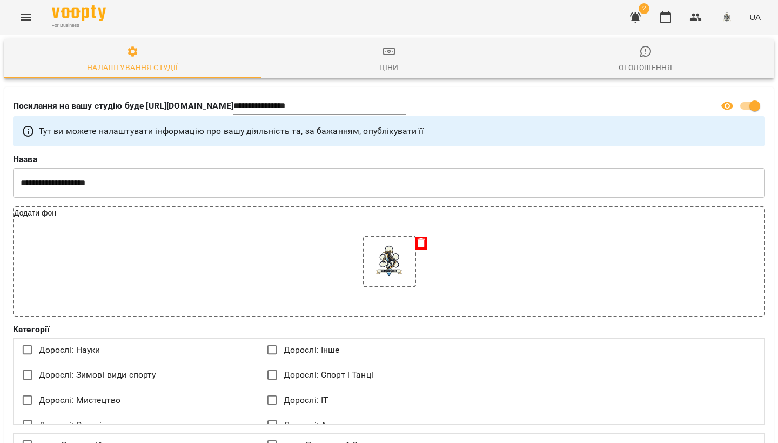
select select "**"
click at [691, 14] on icon "button" at bounding box center [695, 17] width 13 height 13
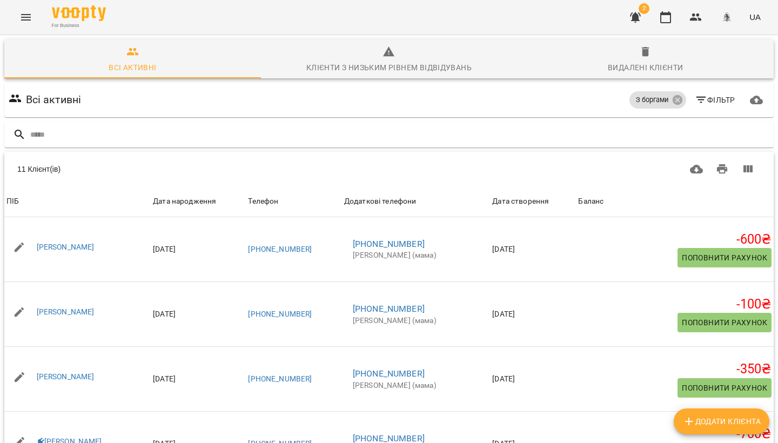
click at [632, 17] on icon "button" at bounding box center [635, 17] width 13 height 13
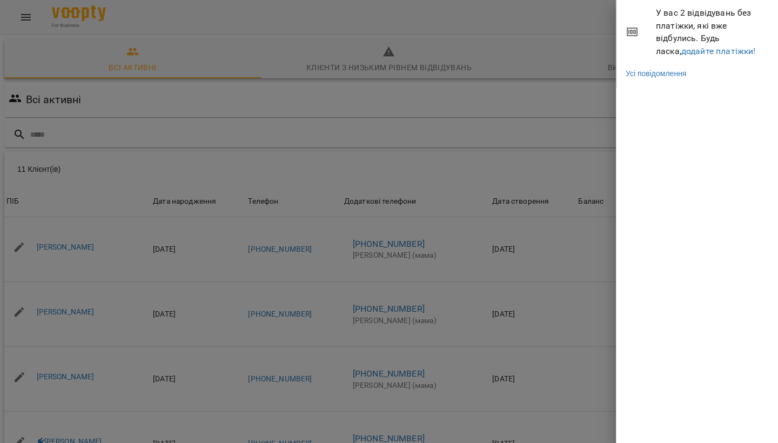
click at [563, 16] on div at bounding box center [389, 221] width 778 height 443
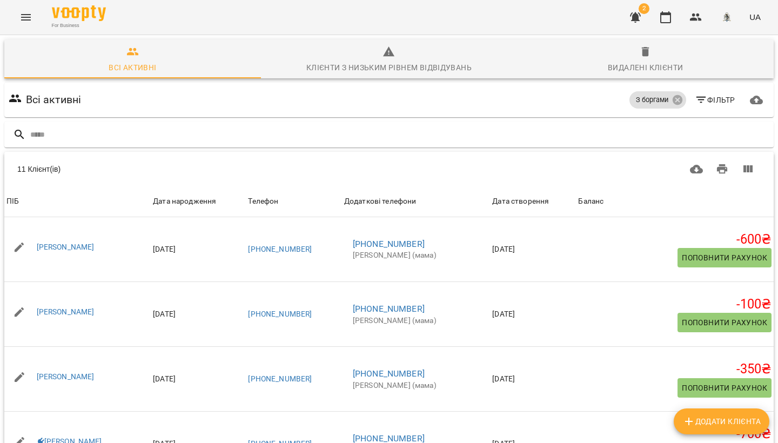
click at [22, 17] on icon "Menu" at bounding box center [25, 17] width 13 height 13
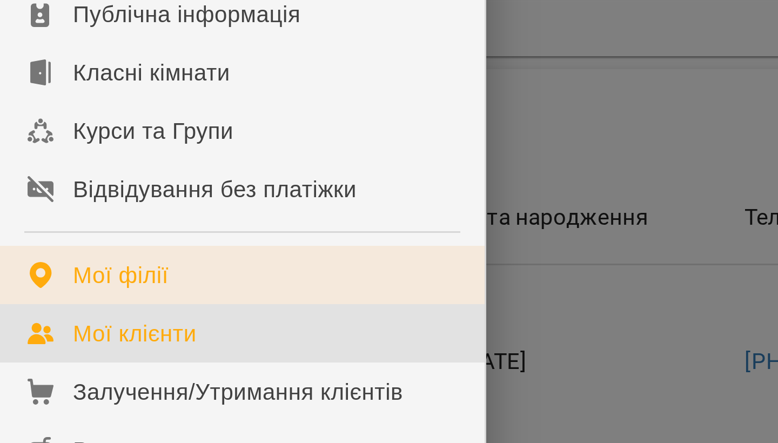
scroll to position [10, 0]
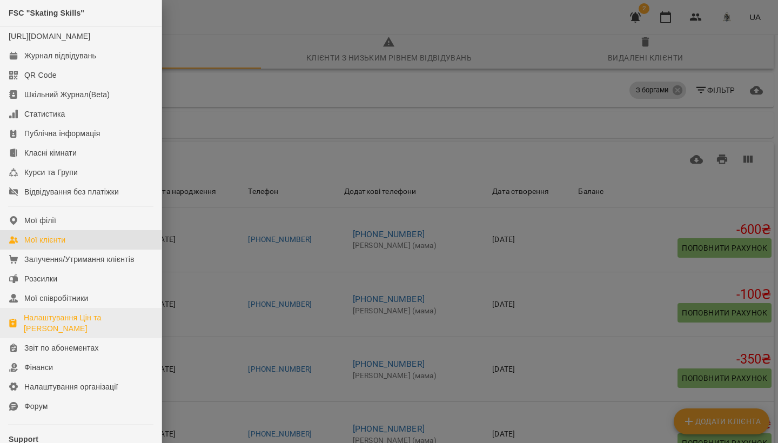
click at [74, 334] on div "Налаштування Цін та [PERSON_NAME]" at bounding box center [88, 323] width 129 height 22
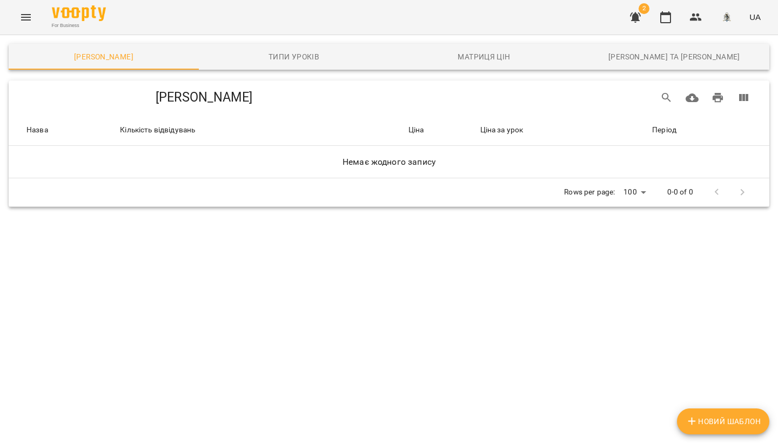
click at [725, 420] on span "Новий Шаблон" at bounding box center [722, 421] width 75 height 13
select select "*****"
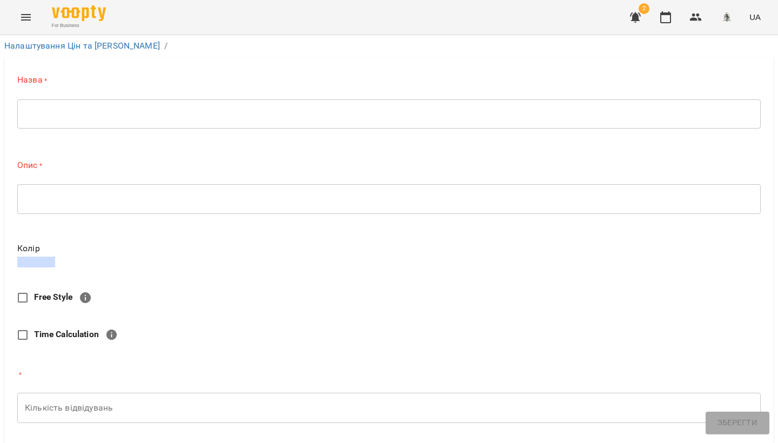
click at [69, 119] on div "* ​" at bounding box center [388, 114] width 743 height 30
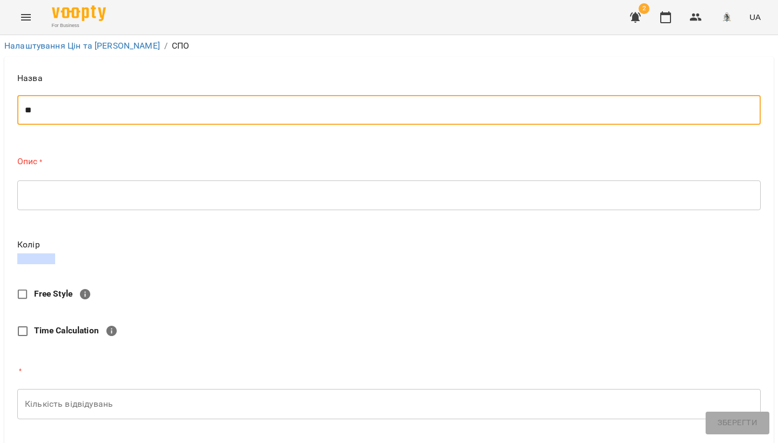
type textarea "*"
type textarea "**********"
click at [84, 200] on div "* ​" at bounding box center [388, 195] width 743 height 30
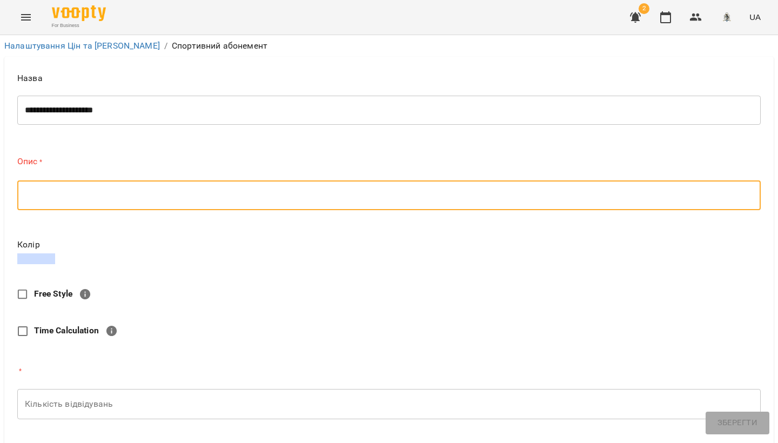
click at [87, 197] on textarea at bounding box center [389, 195] width 728 height 10
click at [87, 196] on textarea at bounding box center [389, 195] width 728 height 10
click at [107, 196] on textarea at bounding box center [389, 195] width 728 height 10
drag, startPoint x: 109, startPoint y: 197, endPoint x: 122, endPoint y: 235, distance: 40.5
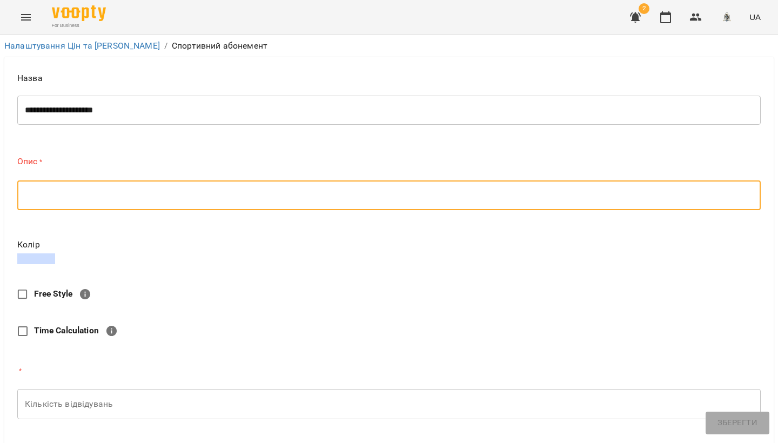
scroll to position [1, 0]
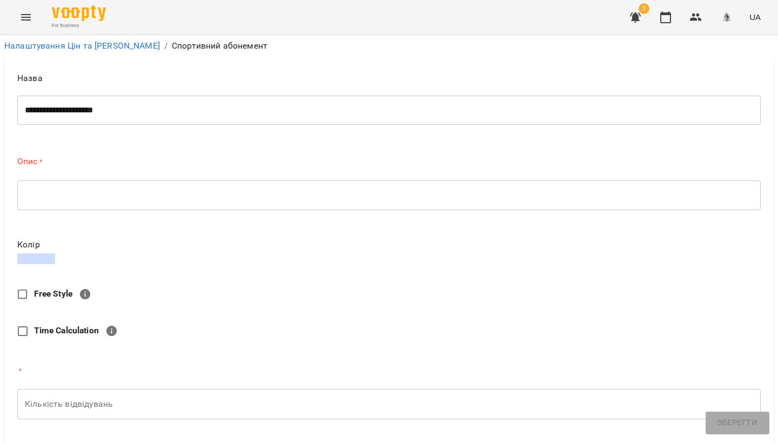
click at [93, 200] on div "* ​" at bounding box center [388, 195] width 743 height 30
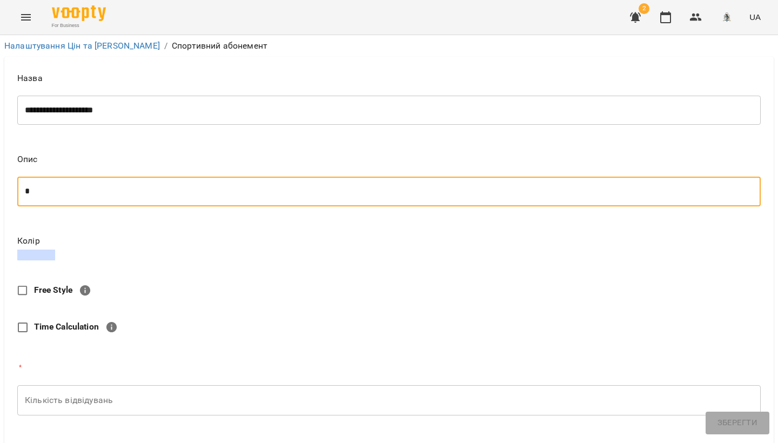
scroll to position [0, 0]
type textarea "**********"
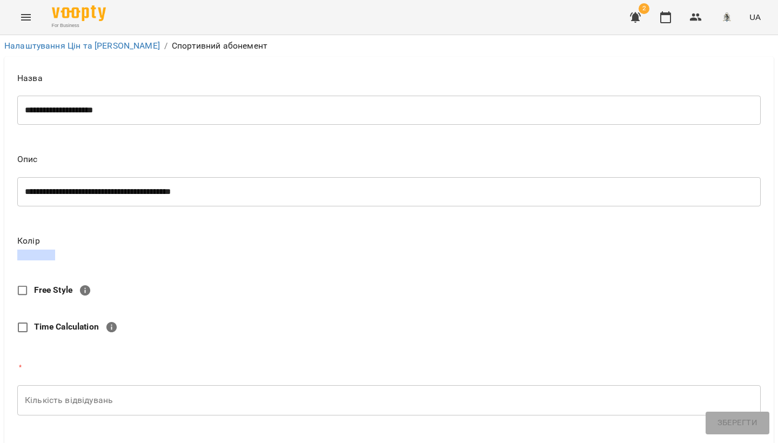
click at [56, 252] on link at bounding box center [388, 255] width 743 height 11
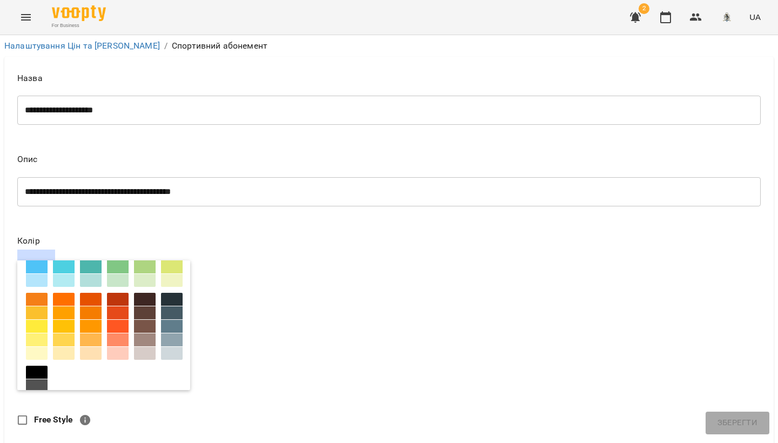
scroll to position [91, 0]
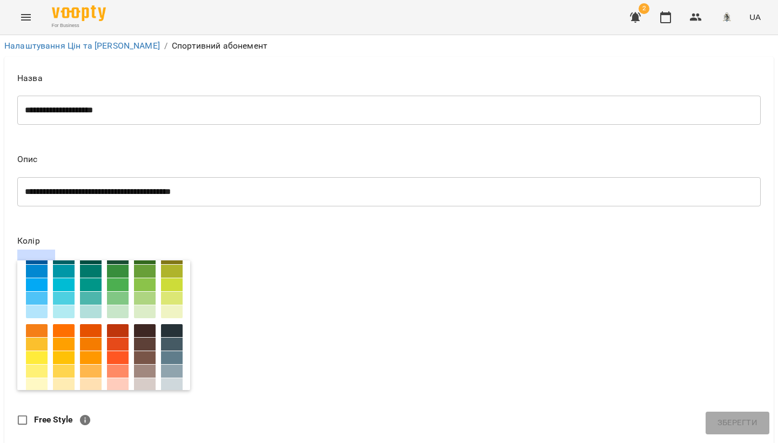
click at [171, 289] on div at bounding box center [172, 284] width 22 height 13
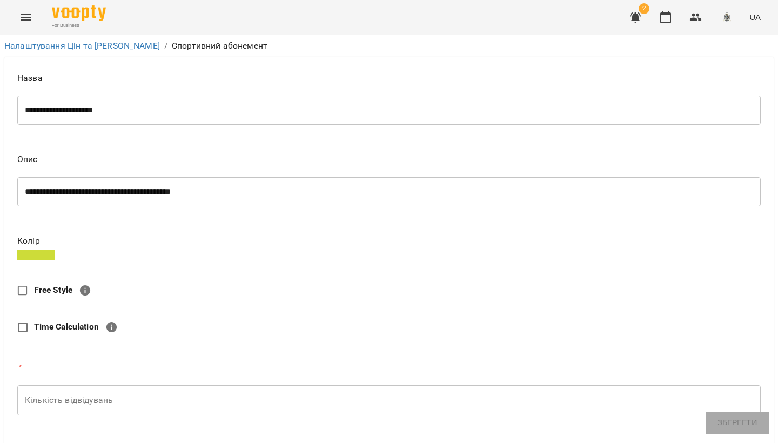
scroll to position [2, 0]
click at [364, 254] on link at bounding box center [388, 255] width 743 height 11
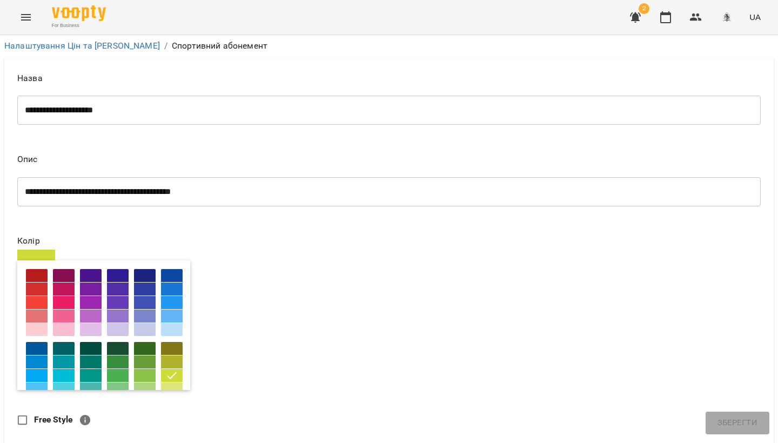
click at [257, 254] on link at bounding box center [388, 255] width 743 height 11
drag, startPoint x: 275, startPoint y: 261, endPoint x: 279, endPoint y: 265, distance: 5.7
click at [275, 261] on div "Колір" at bounding box center [388, 313] width 743 height 153
click at [310, 267] on div "Колір" at bounding box center [388, 313] width 743 height 153
drag, startPoint x: 310, startPoint y: 267, endPoint x: 301, endPoint y: 274, distance: 11.6
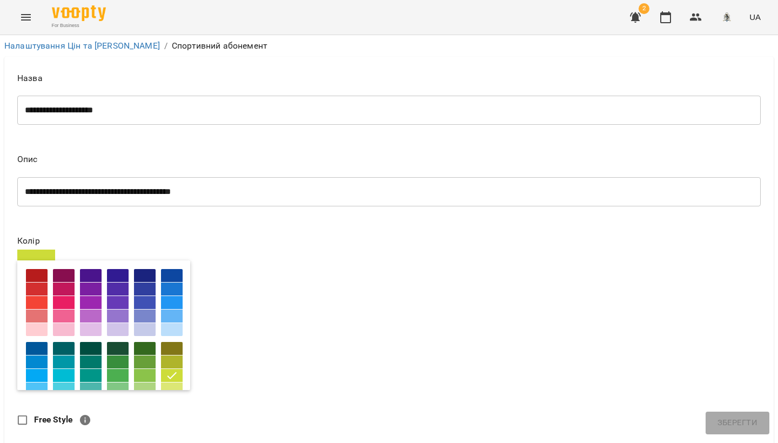
click at [309, 269] on div "Колір" at bounding box center [388, 313] width 743 height 153
click at [167, 369] on icon at bounding box center [171, 375] width 13 height 13
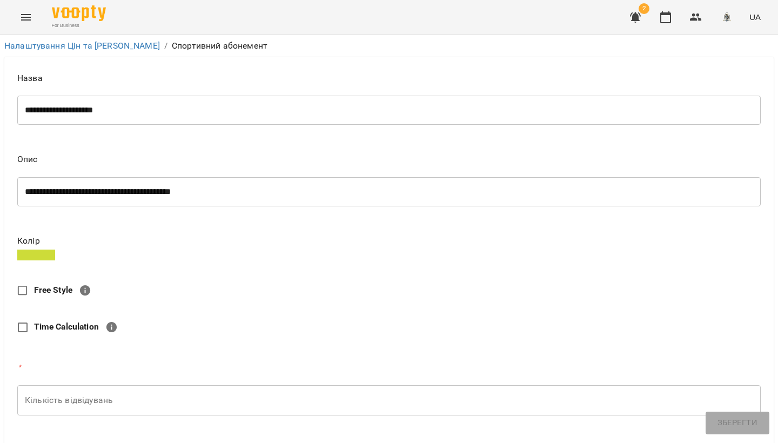
scroll to position [168, 0]
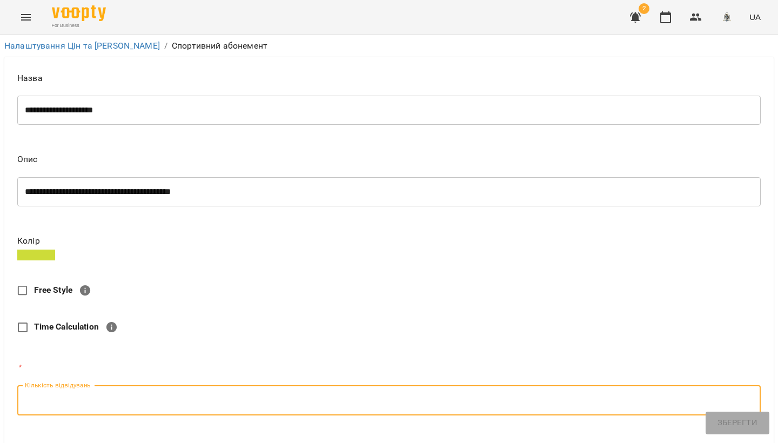
drag, startPoint x: 100, startPoint y: 236, endPoint x: 162, endPoint y: 250, distance: 63.2
click at [100, 385] on input "Кількість відвідувань" at bounding box center [388, 400] width 743 height 30
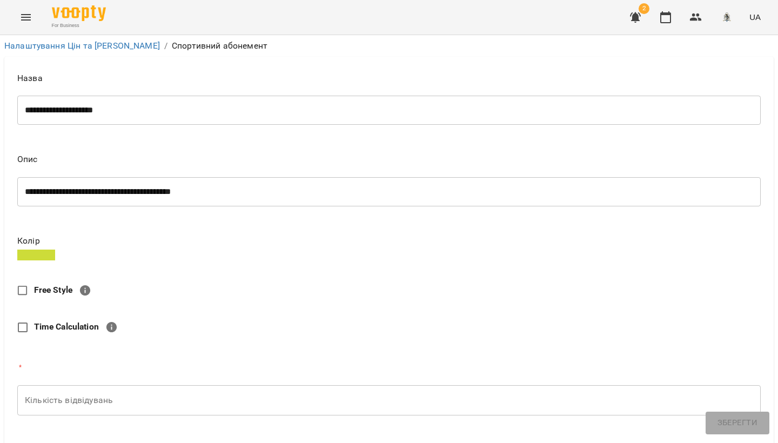
click at [49, 385] on input "Кількість відвідувань" at bounding box center [388, 400] width 743 height 30
click at [154, 442] on icon "button" at bounding box center [152, 449] width 11 height 11
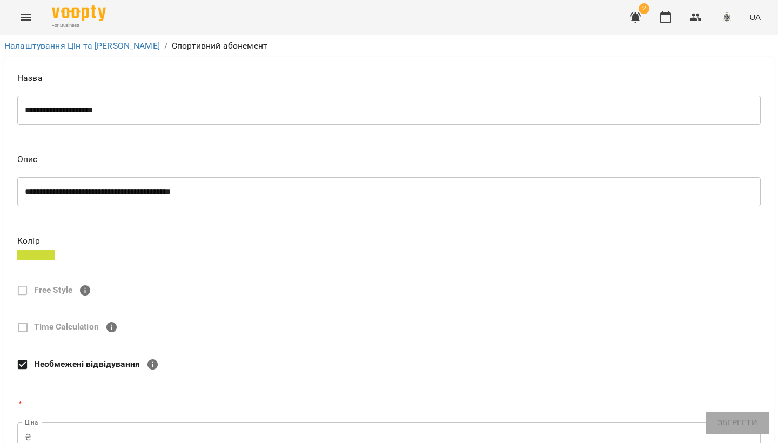
select select "****"
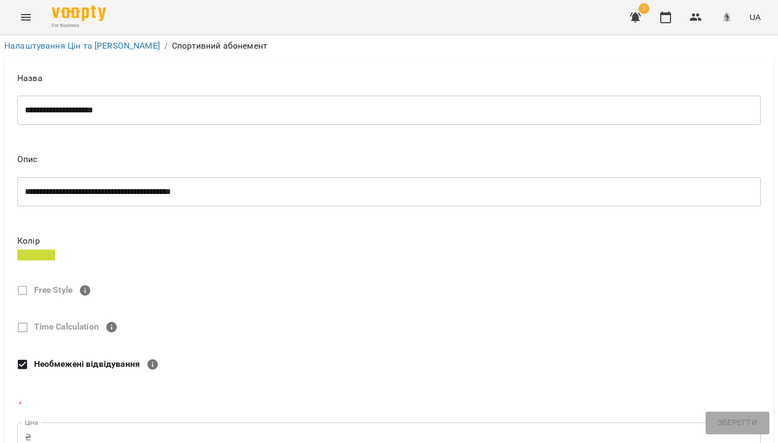
type textarea "*"
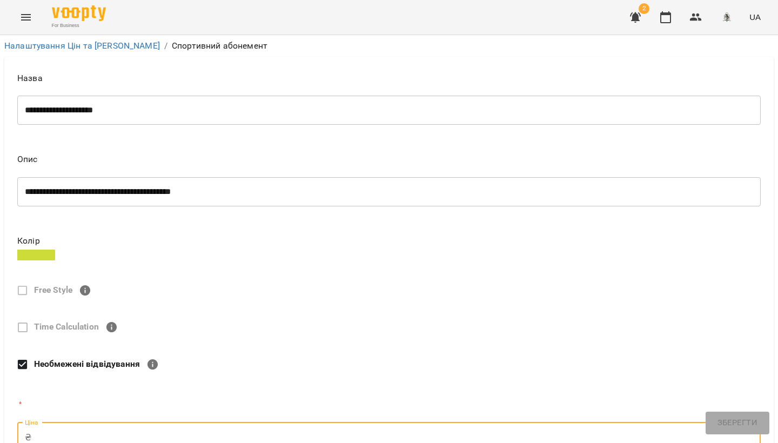
drag, startPoint x: 53, startPoint y: 204, endPoint x: 165, endPoint y: 229, distance: 114.6
click at [55, 422] on input "Ціна" at bounding box center [398, 437] width 725 height 30
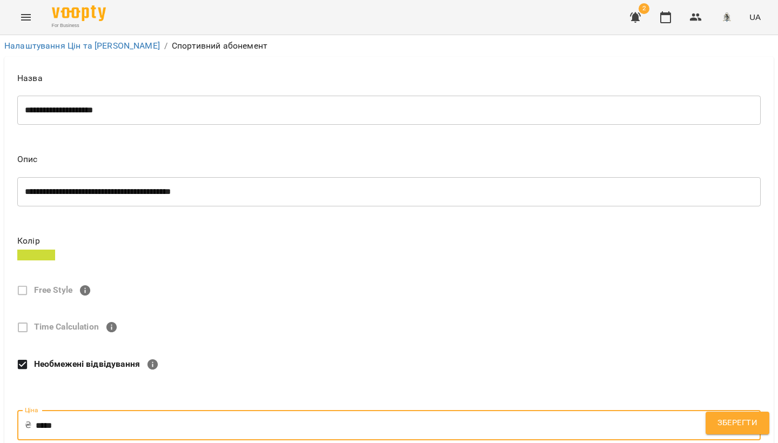
type input "*****"
click at [328, 228] on form "**********" at bounding box center [388, 425] width 743 height 720
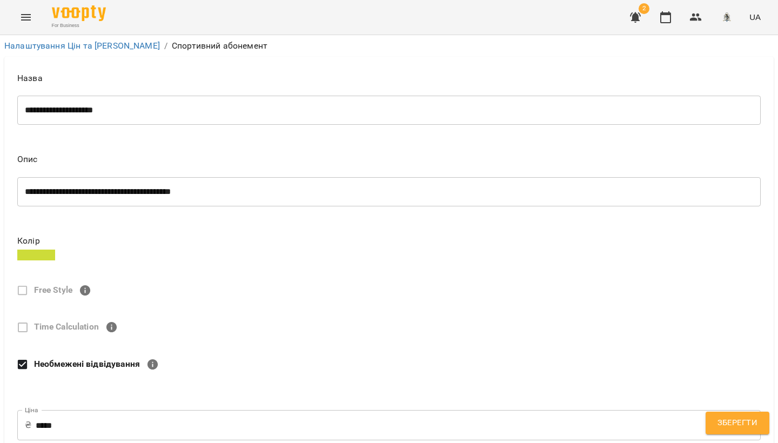
scroll to position [325, 0]
click at [751, 315] on body "**********" at bounding box center [389, 399] width 778 height 798
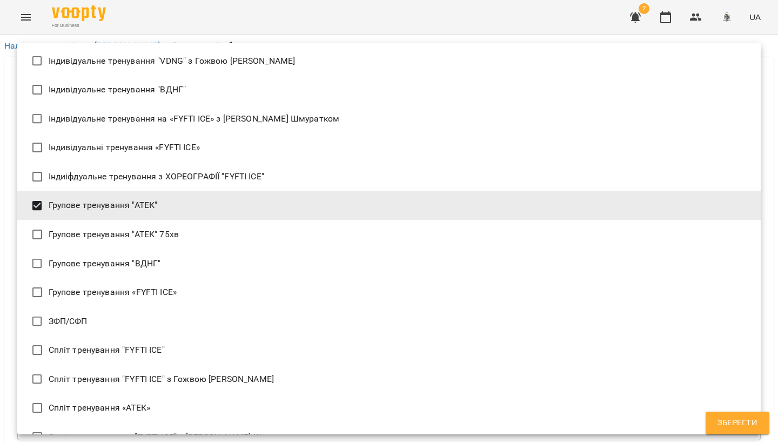
scroll to position [98, 0]
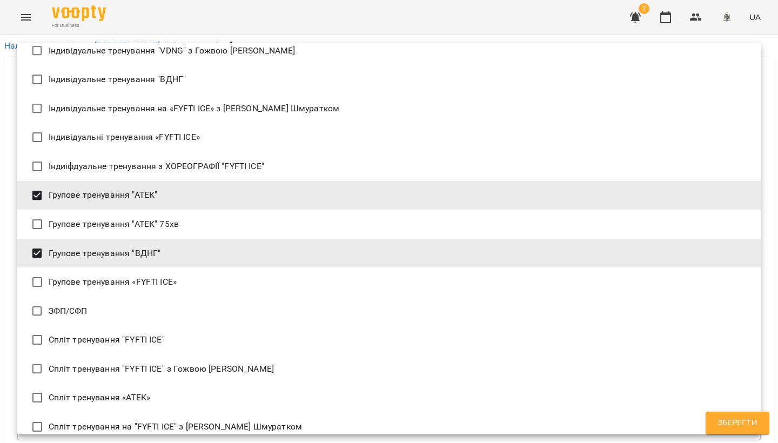
type input "**********"
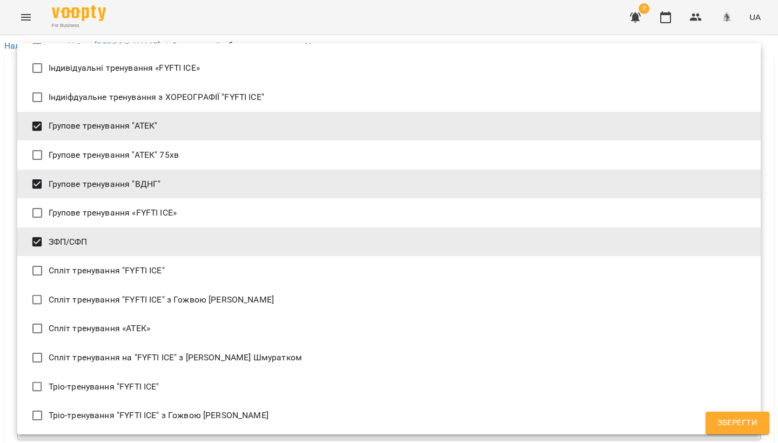
scroll to position [167, 0]
click at [718, 422] on span "Зберегти" at bounding box center [737, 423] width 40 height 14
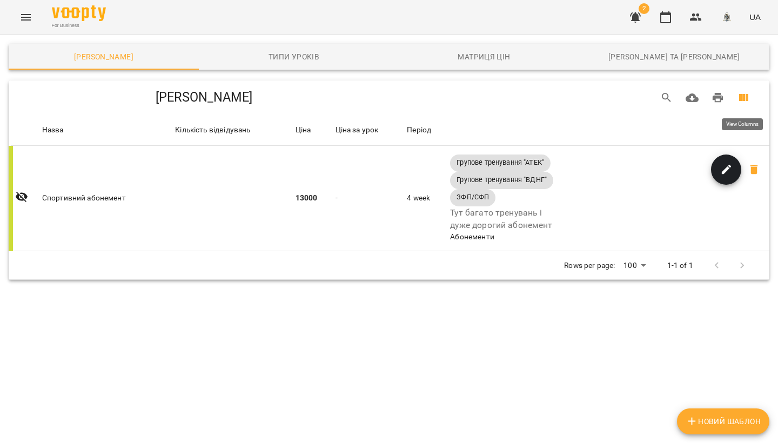
click at [738, 97] on icon "View Columns" at bounding box center [743, 97] width 13 height 13
click at [724, 96] on div at bounding box center [389, 221] width 778 height 443
click at [719, 97] on icon "Друк" at bounding box center [717, 98] width 11 height 10
click at [725, 98] on button "Друк" at bounding box center [718, 98] width 26 height 26
click at [663, 21] on icon "button" at bounding box center [665, 17] width 13 height 13
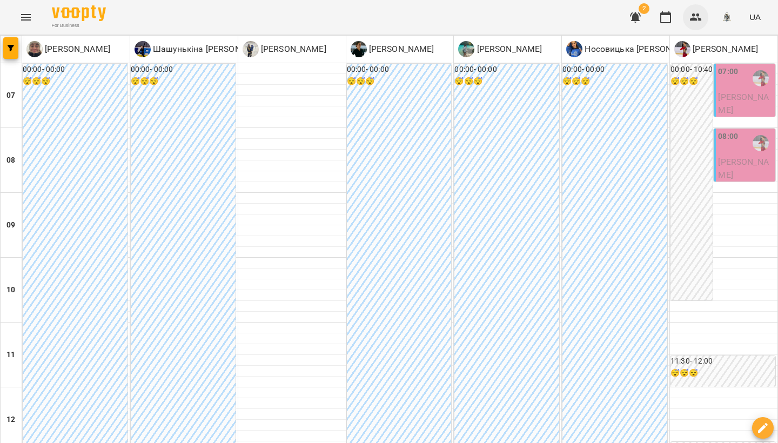
click at [695, 21] on icon "button" at bounding box center [696, 18] width 12 height 8
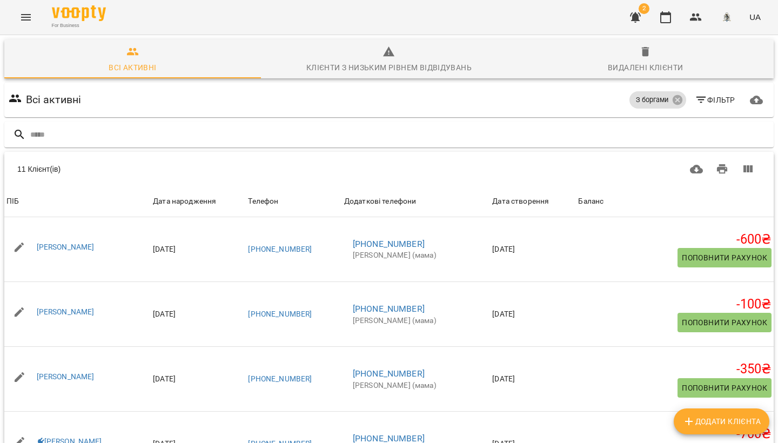
click at [709, 422] on span "Додати клієнта" at bounding box center [721, 421] width 78 height 13
select select "**"
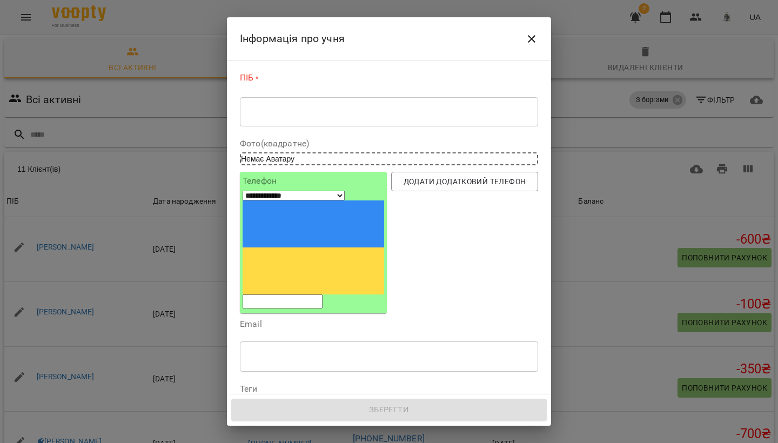
click at [298, 123] on div "* ​" at bounding box center [389, 112] width 298 height 30
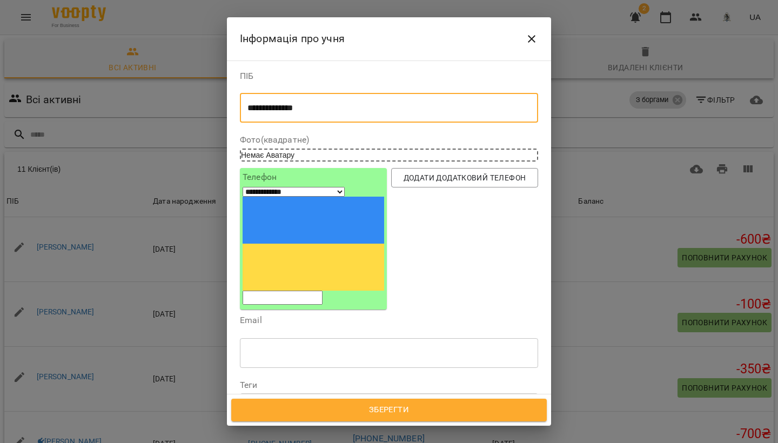
type textarea "**********"
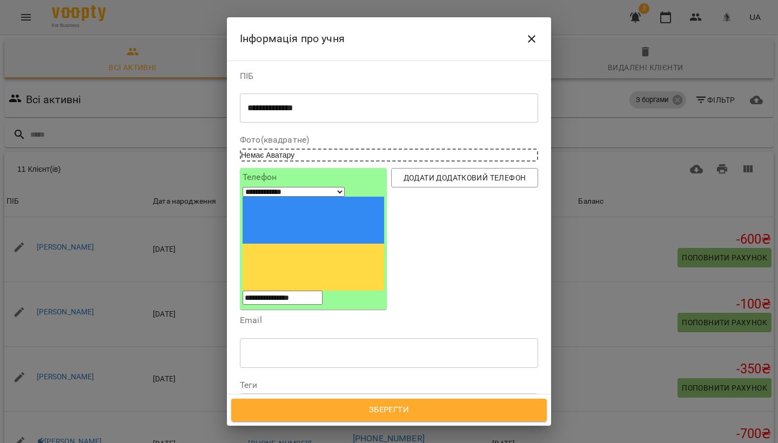
type input "**********"
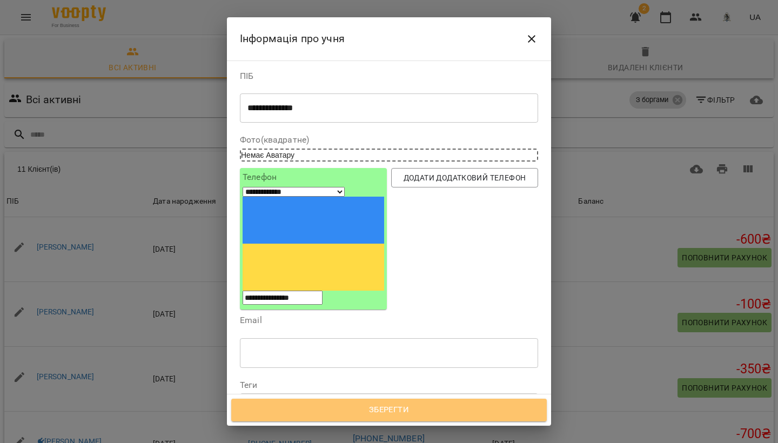
click at [380, 409] on span "Зберегти" at bounding box center [389, 410] width 292 height 14
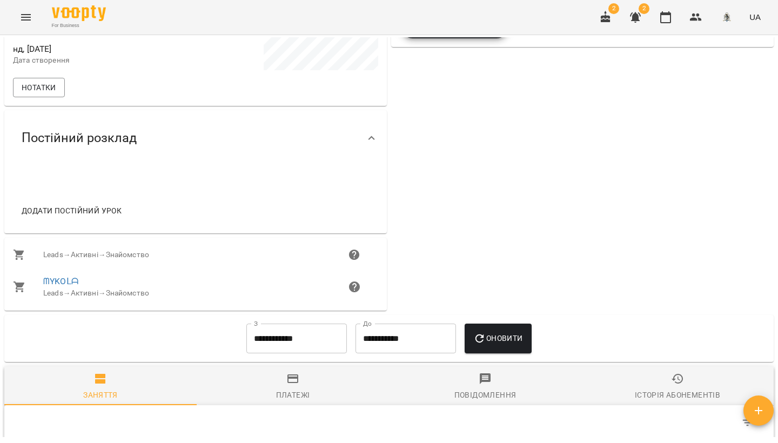
scroll to position [256, 0]
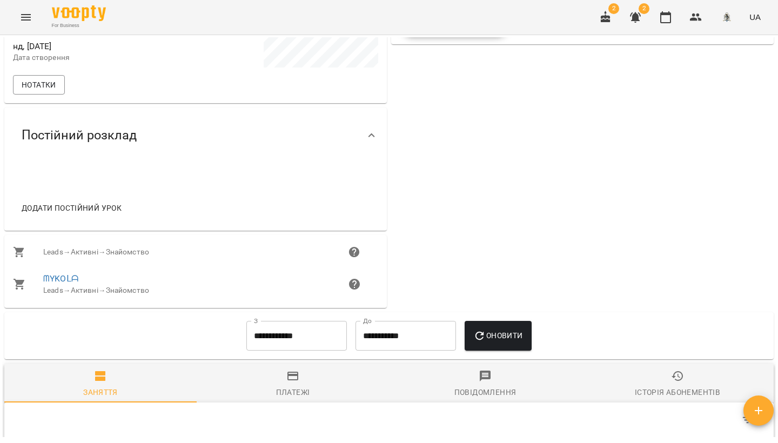
click at [70, 281] on link "ᗰYKOᒪᗩ" at bounding box center [60, 278] width 35 height 10
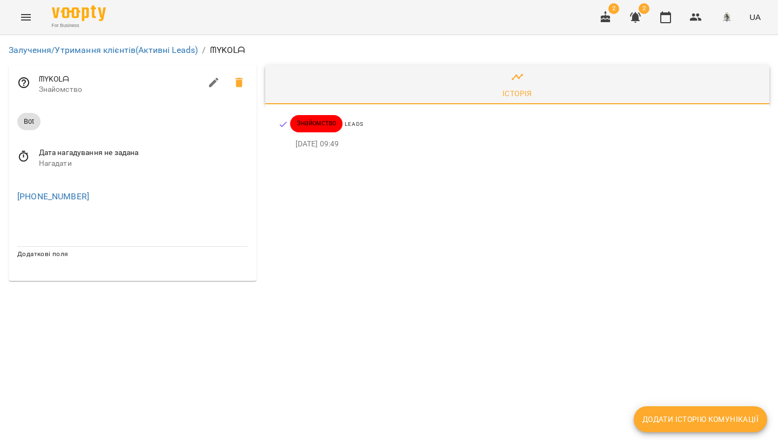
click at [607, 19] on icon "button" at bounding box center [605, 17] width 13 height 13
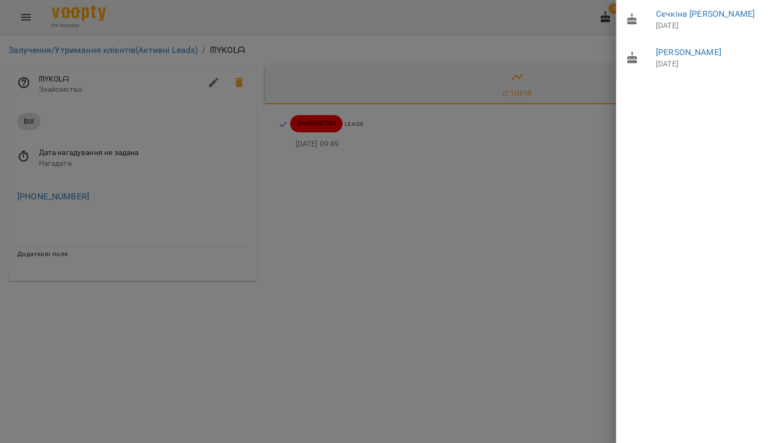
click at [517, 227] on div at bounding box center [389, 221] width 778 height 443
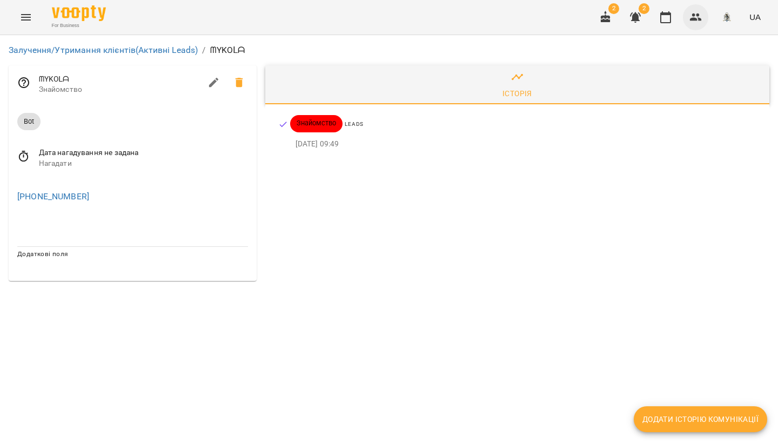
click at [699, 20] on icon "button" at bounding box center [696, 18] width 12 height 8
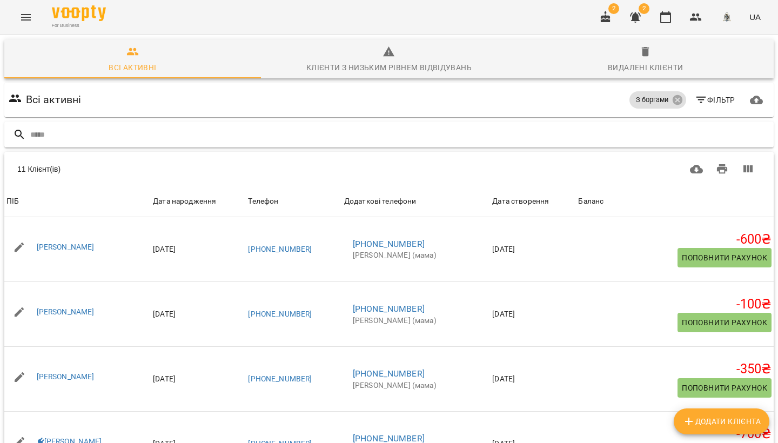
click at [212, 144] on div at bounding box center [388, 135] width 769 height 26
click at [215, 139] on input "text" at bounding box center [399, 135] width 739 height 18
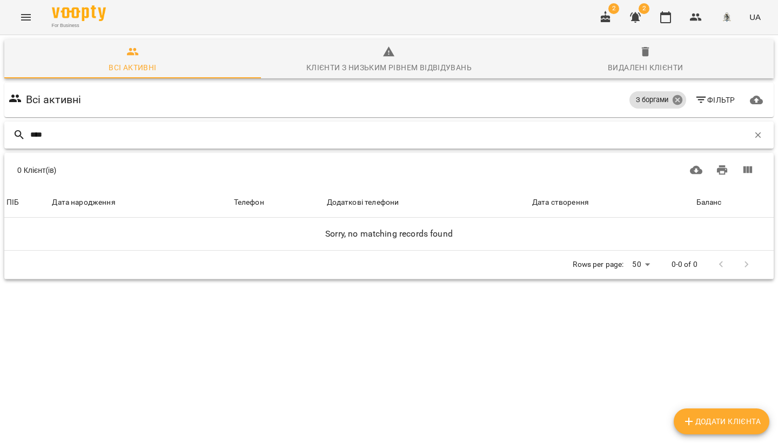
type input "****"
click at [676, 99] on icon at bounding box center [677, 100] width 12 height 12
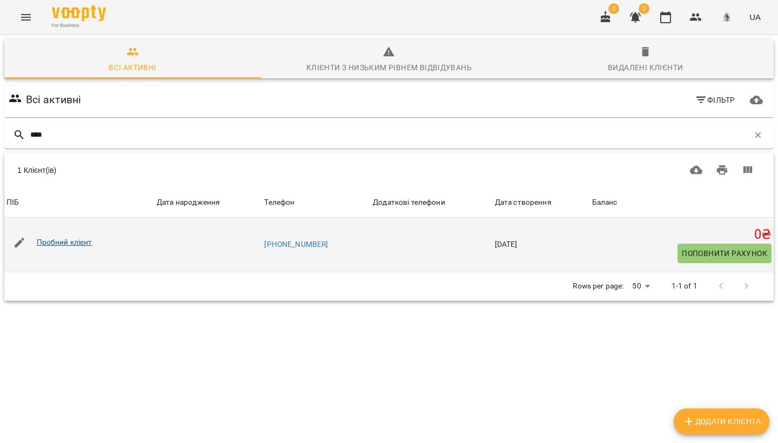
click at [49, 240] on link "Пробний клієнт" at bounding box center [65, 242] width 56 height 9
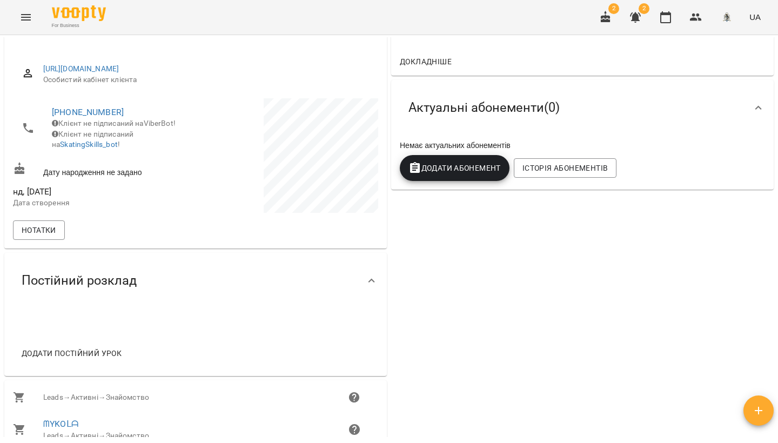
scroll to position [112, 0]
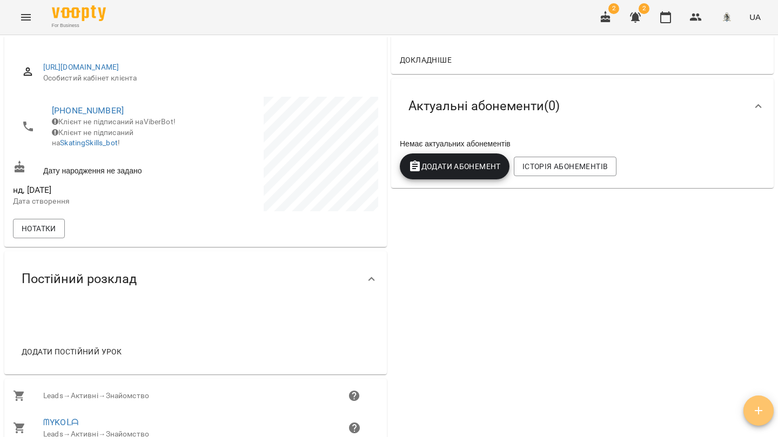
click at [755, 408] on icon "button" at bounding box center [758, 410] width 13 height 13
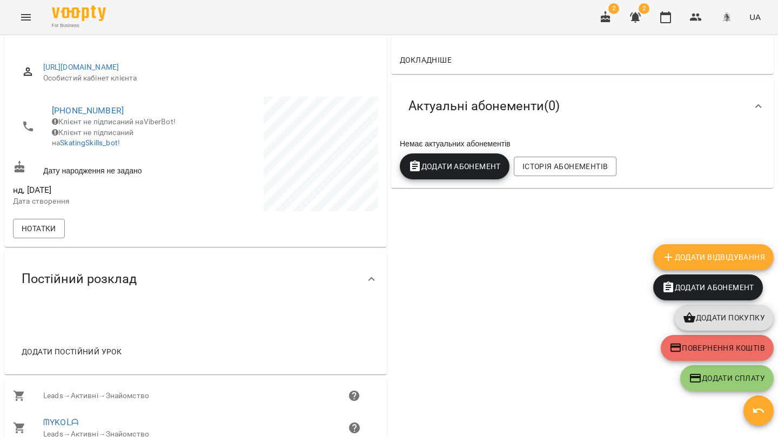
click at [715, 291] on span "Додати Абонемент" at bounding box center [708, 287] width 92 height 13
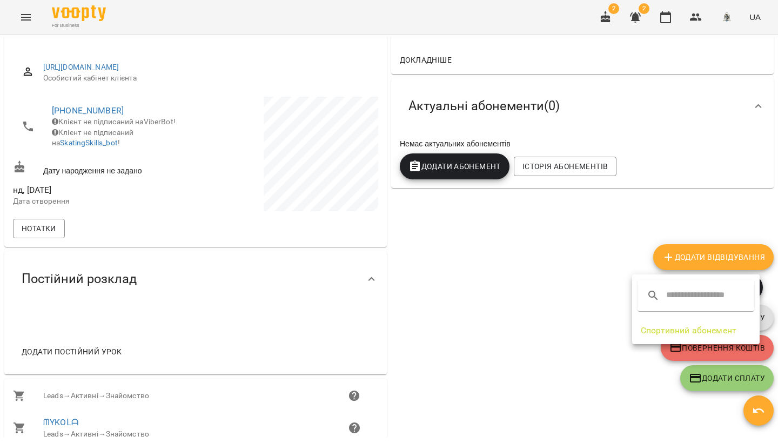
click at [684, 301] on input "text" at bounding box center [708, 295] width 85 height 17
click at [669, 331] on li "Спортивний абонемент" at bounding box center [695, 330] width 127 height 19
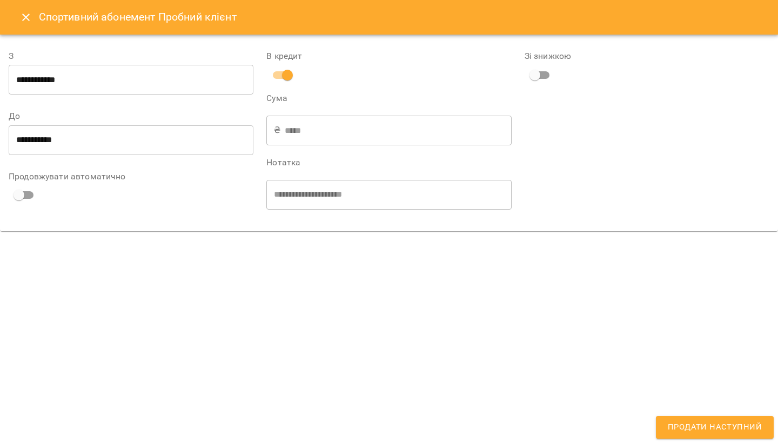
click at [49, 81] on input "**********" at bounding box center [131, 80] width 245 height 30
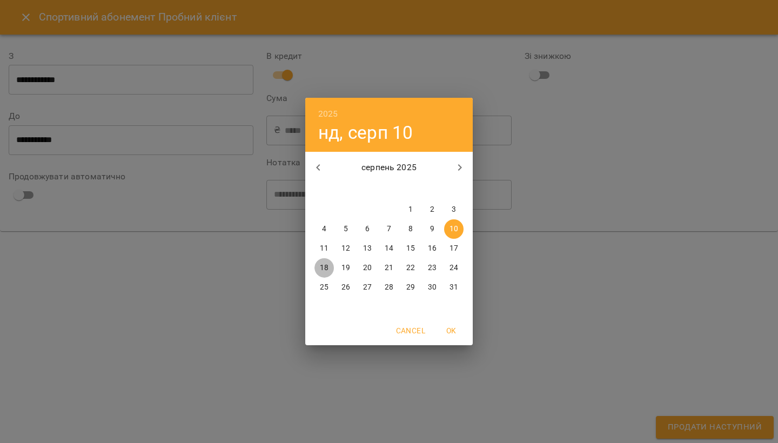
click at [326, 269] on p "18" at bounding box center [324, 267] width 9 height 11
type input "**********"
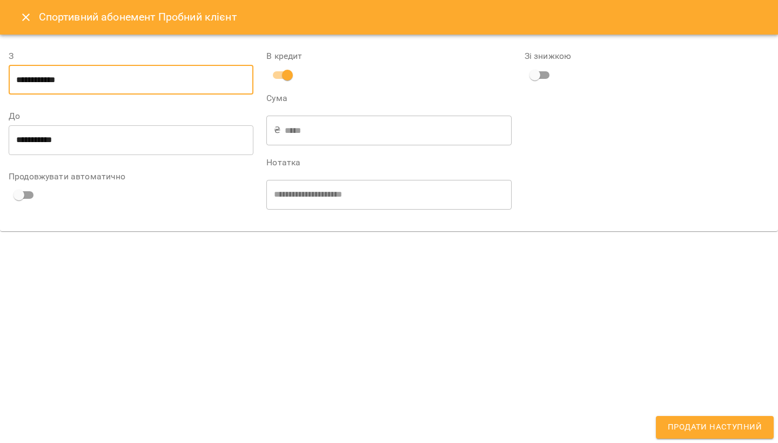
click at [31, 141] on input "**********" at bounding box center [131, 140] width 245 height 30
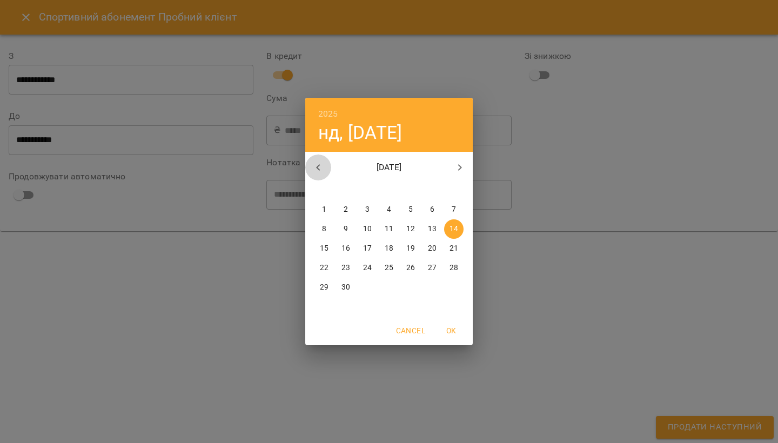
click at [322, 169] on icon "button" at bounding box center [318, 167] width 13 height 13
click at [459, 165] on icon "button" at bounding box center [460, 167] width 4 height 6
click at [457, 230] on p "14" at bounding box center [453, 229] width 9 height 11
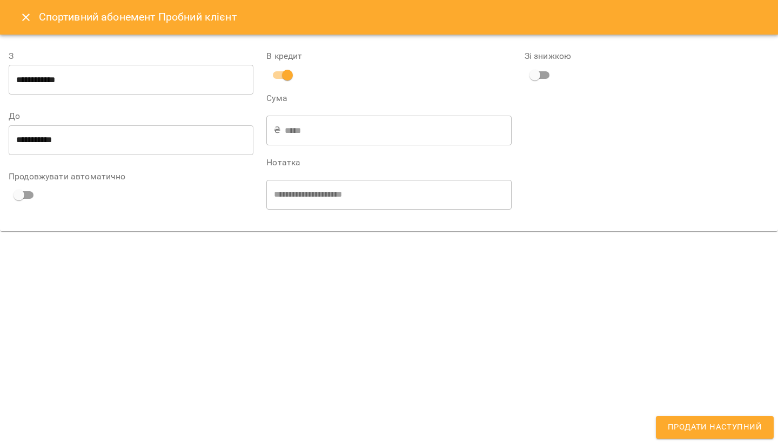
click at [371, 198] on div "**********" at bounding box center [388, 195] width 245 height 30
click at [383, 200] on div "**********" at bounding box center [388, 195] width 245 height 30
click at [683, 427] on span "Продати наступний" at bounding box center [715, 427] width 94 height 14
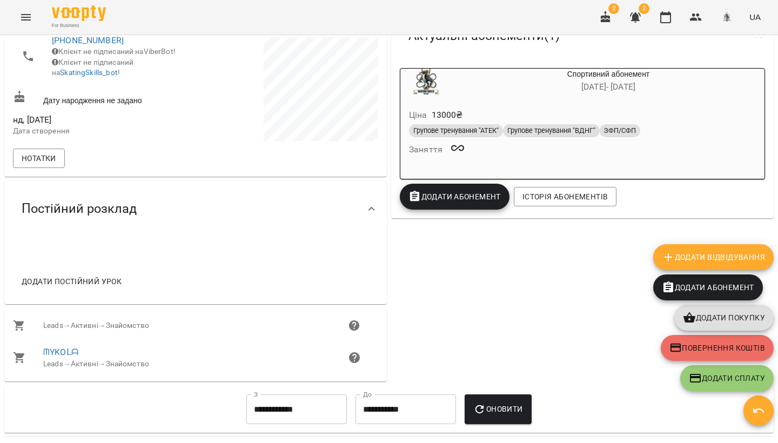
scroll to position [183, 0]
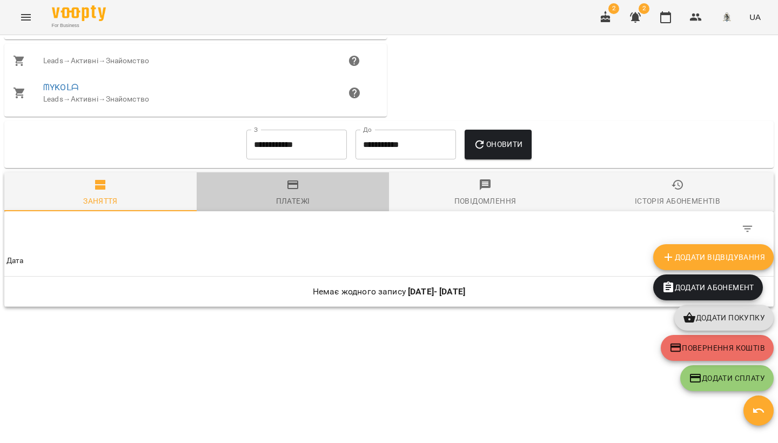
click at [292, 205] on div "Платежі" at bounding box center [293, 200] width 34 height 13
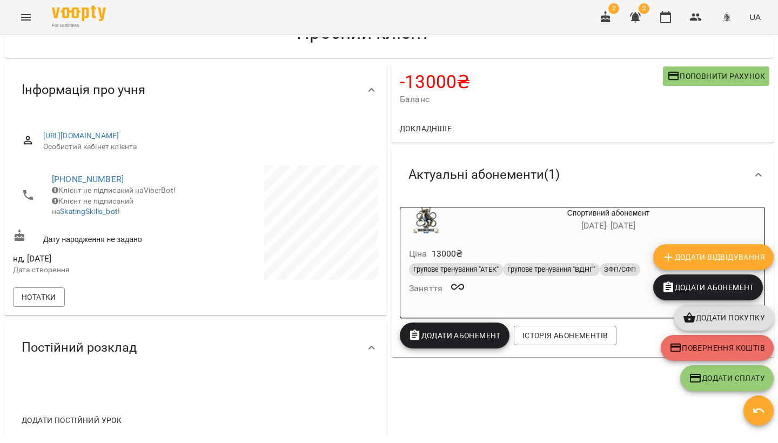
scroll to position [44, 0]
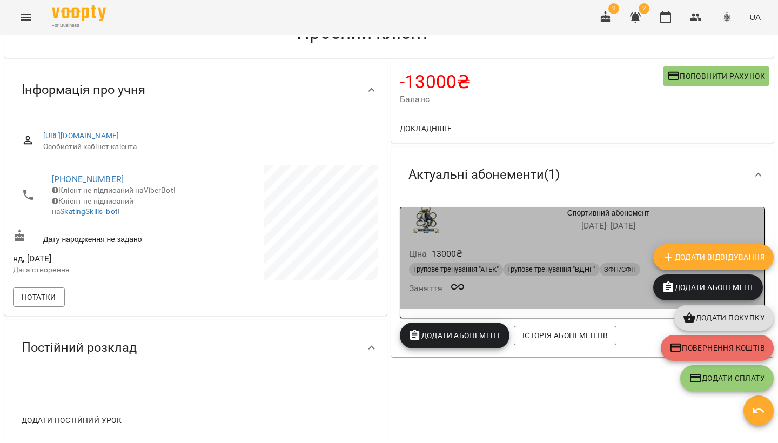
click at [491, 218] on div "Спортивний абонемент [DATE] - [DATE]" at bounding box center [608, 220] width 312 height 26
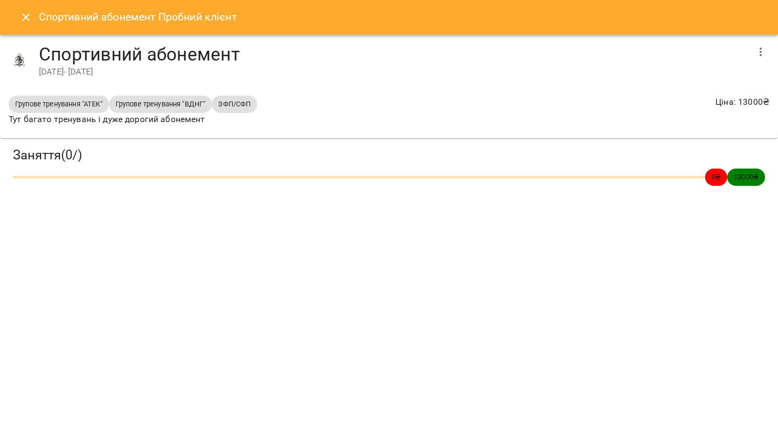
click at [762, 57] on icon "button" at bounding box center [760, 51] width 13 height 13
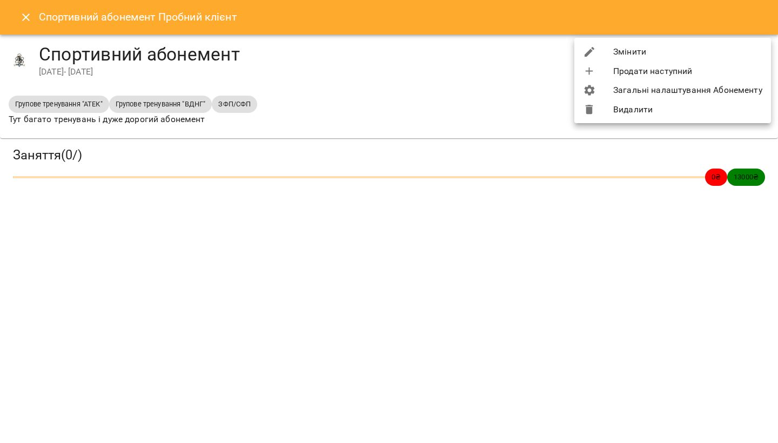
click at [679, 94] on li "Загальні налаштування Абонементу" at bounding box center [672, 89] width 197 height 19
select select "****"
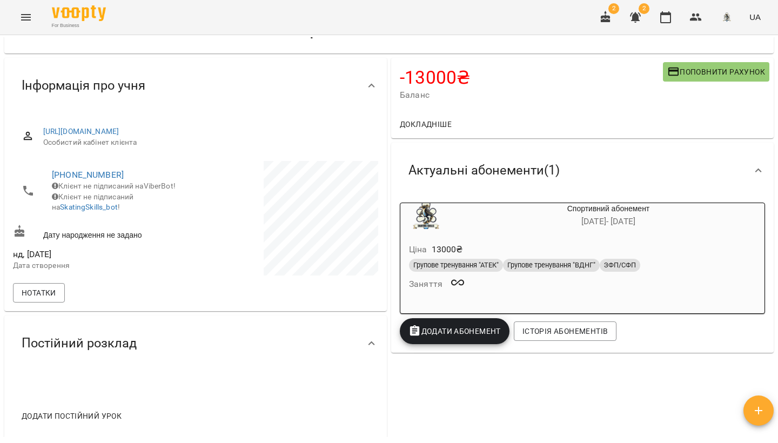
scroll to position [53, 0]
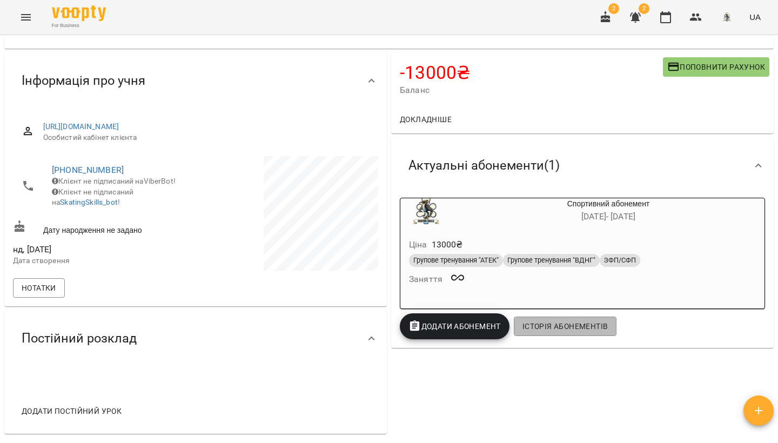
click at [589, 324] on span "Історія абонементів" at bounding box center [564, 326] width 85 height 13
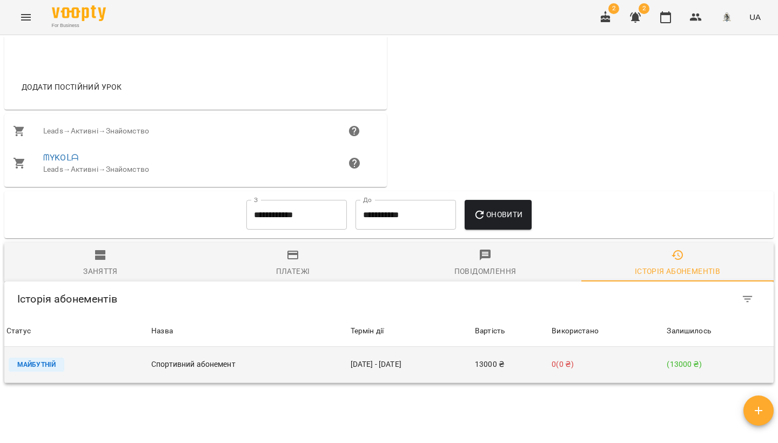
scroll to position [381, 0]
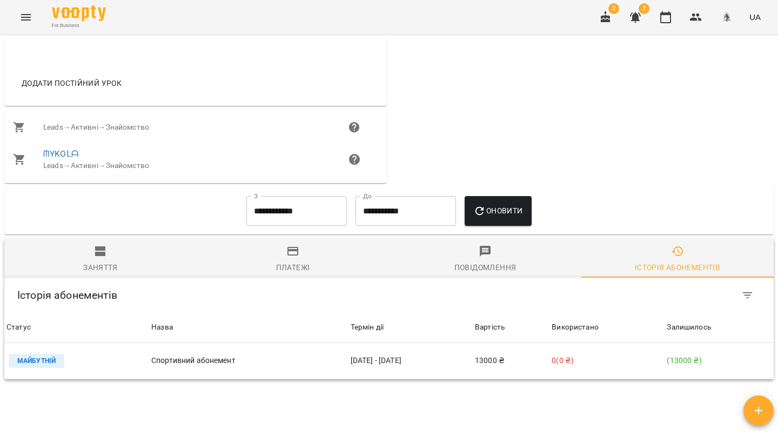
click at [608, 18] on icon "button" at bounding box center [606, 17] width 10 height 12
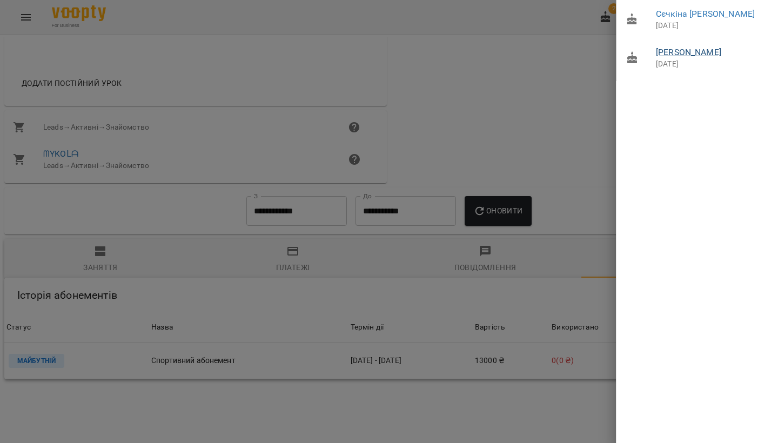
click at [683, 54] on link "[PERSON_NAME]" at bounding box center [688, 52] width 65 height 10
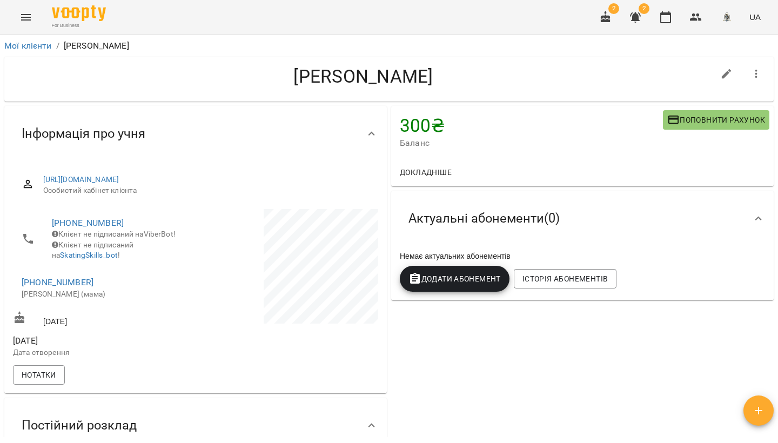
click at [611, 21] on icon "button" at bounding box center [605, 17] width 13 height 13
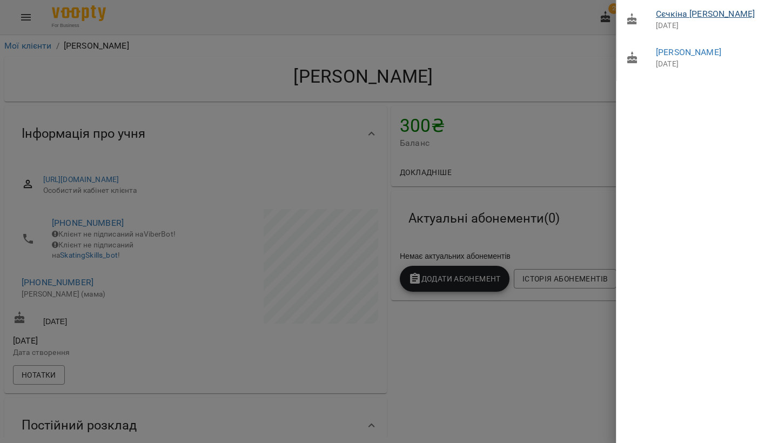
click at [679, 16] on link "Cєчкіна [PERSON_NAME]" at bounding box center [705, 14] width 99 height 10
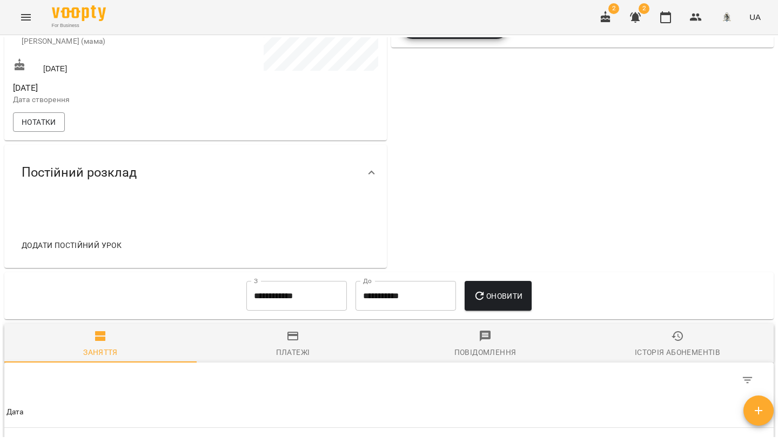
scroll to position [253, 0]
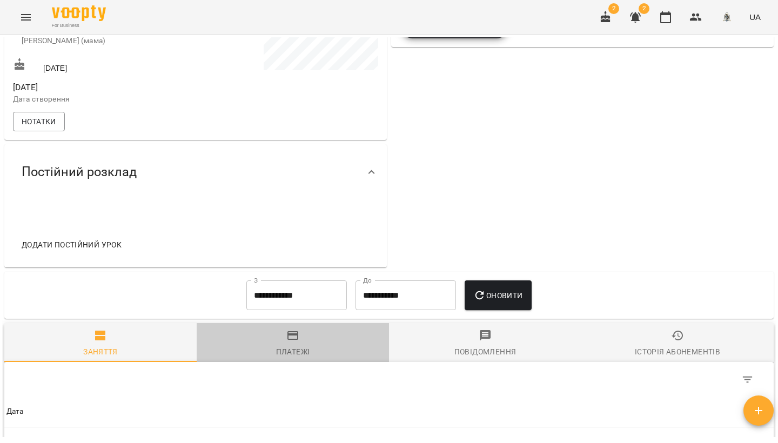
click at [298, 345] on div "Платежі" at bounding box center [293, 351] width 34 height 13
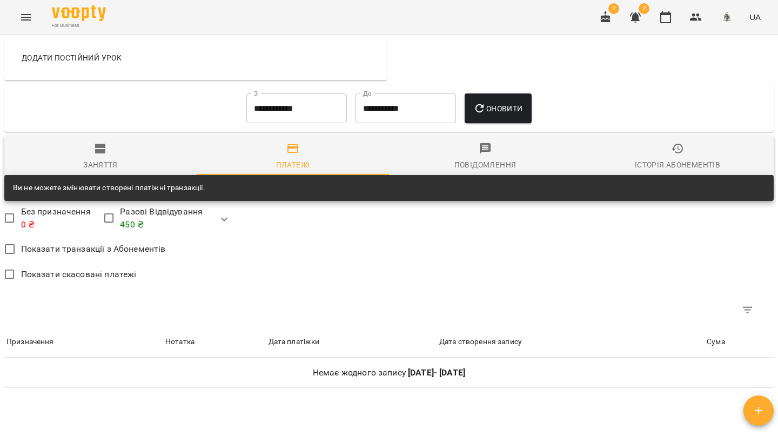
scroll to position [349, 0]
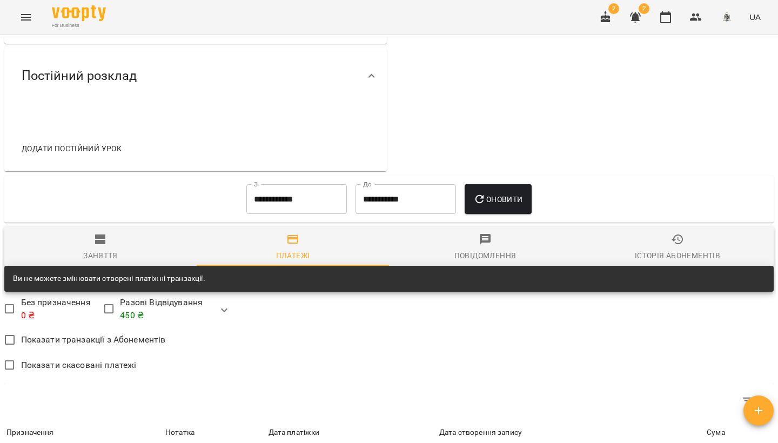
click at [293, 184] on input "**********" at bounding box center [296, 199] width 100 height 30
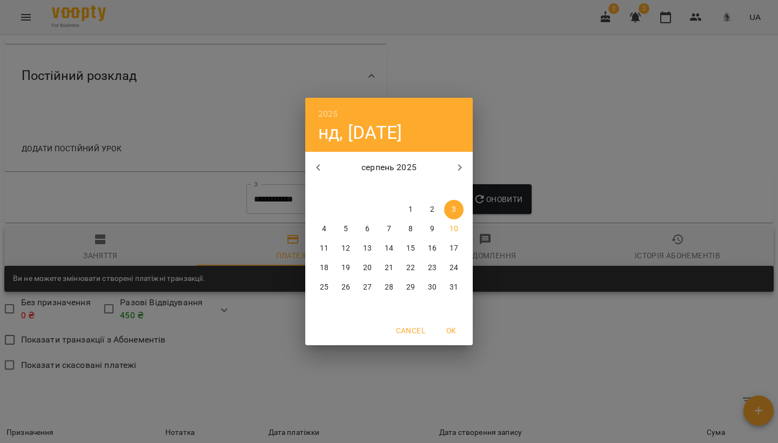
click at [321, 163] on icon "button" at bounding box center [318, 167] width 13 height 13
click at [389, 206] on p "1" at bounding box center [389, 209] width 4 height 11
type input "**********"
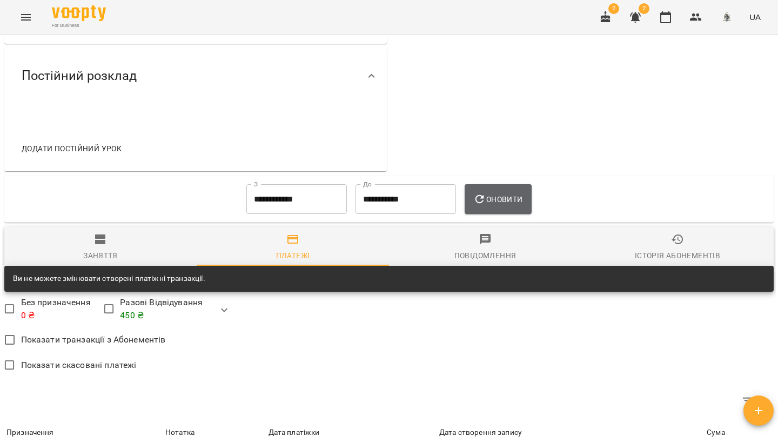
click at [486, 193] on icon "button" at bounding box center [479, 199] width 13 height 13
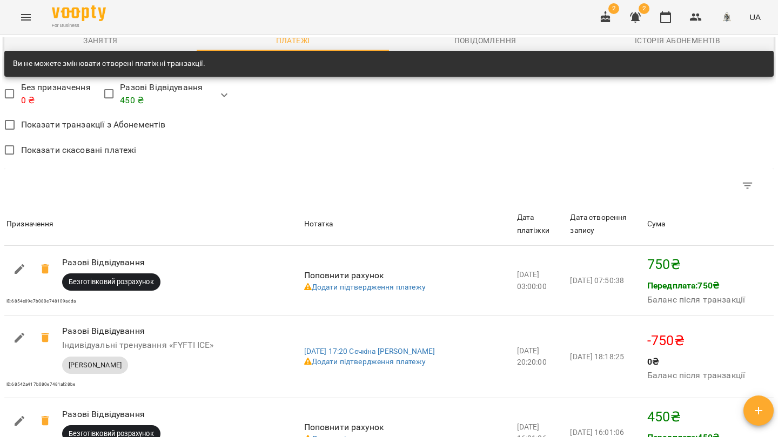
scroll to position [569, 0]
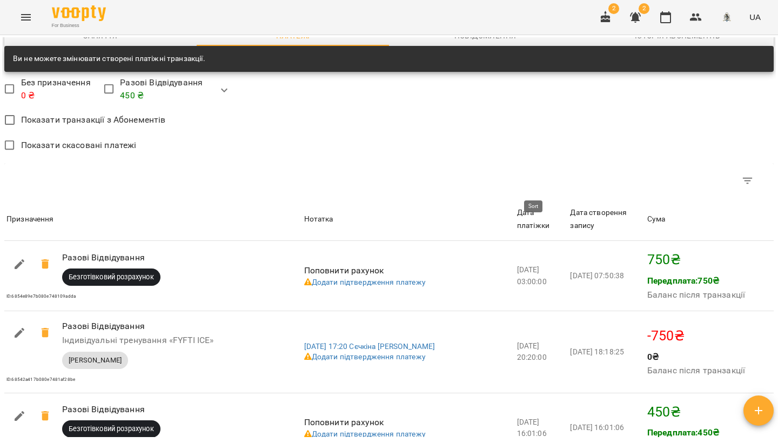
click at [555, 206] on div "Дата платіжки" at bounding box center [541, 218] width 49 height 25
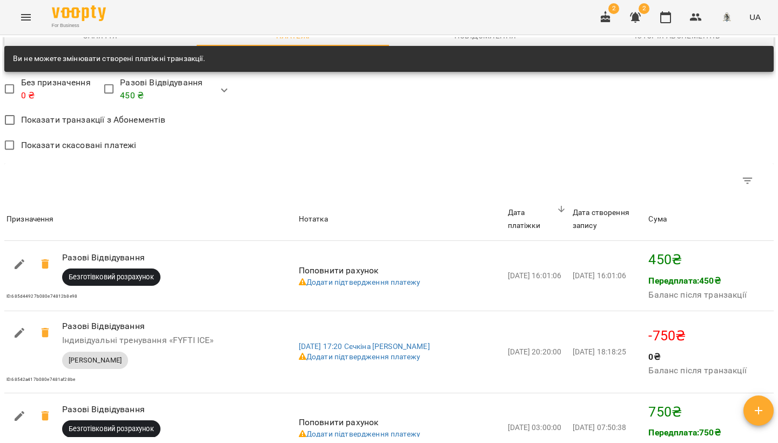
click at [604, 19] on icon "button" at bounding box center [605, 17] width 13 height 13
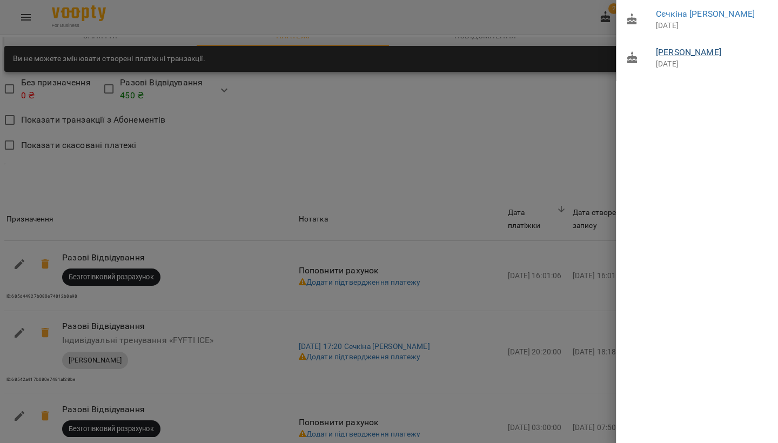
click at [663, 50] on link "[PERSON_NAME]" at bounding box center [688, 52] width 65 height 10
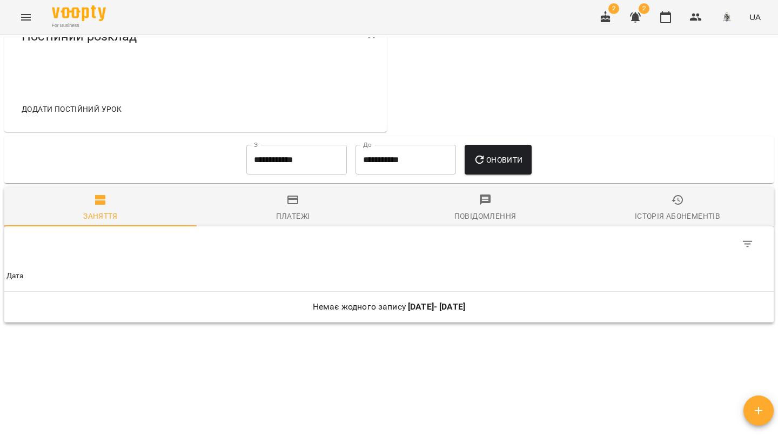
click at [284, 193] on span "Платежі" at bounding box center [292, 207] width 179 height 29
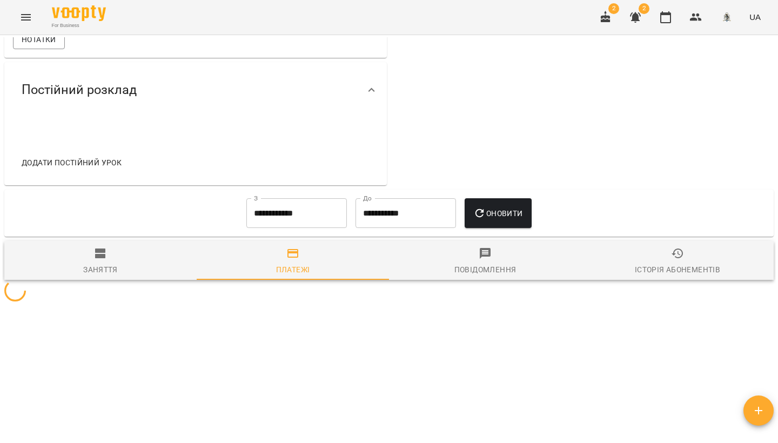
scroll to position [339, 0]
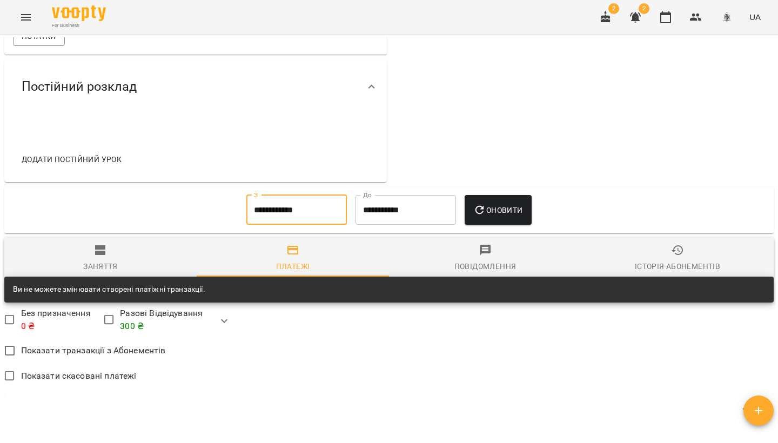
click at [266, 195] on input "**********" at bounding box center [296, 210] width 100 height 30
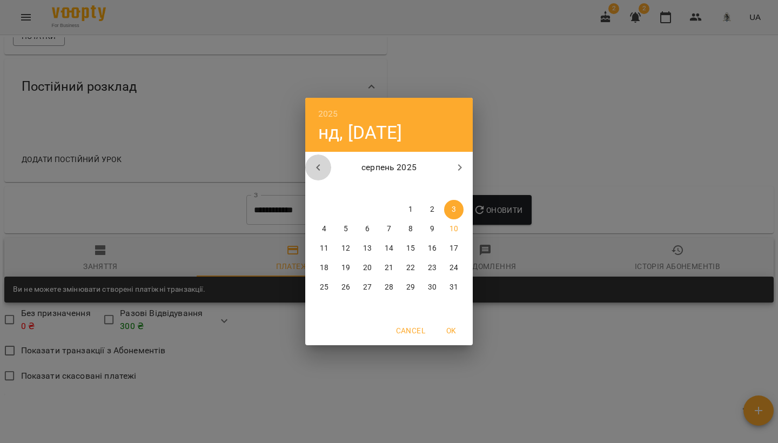
click at [311, 167] on button "button" at bounding box center [318, 167] width 26 height 26
click at [312, 167] on icon "button" at bounding box center [318, 167] width 13 height 13
click at [312, 166] on icon "button" at bounding box center [318, 167] width 13 height 13
drag, startPoint x: 392, startPoint y: 208, endPoint x: 397, endPoint y: 209, distance: 5.4
click at [392, 208] on span "1" at bounding box center [388, 209] width 19 height 11
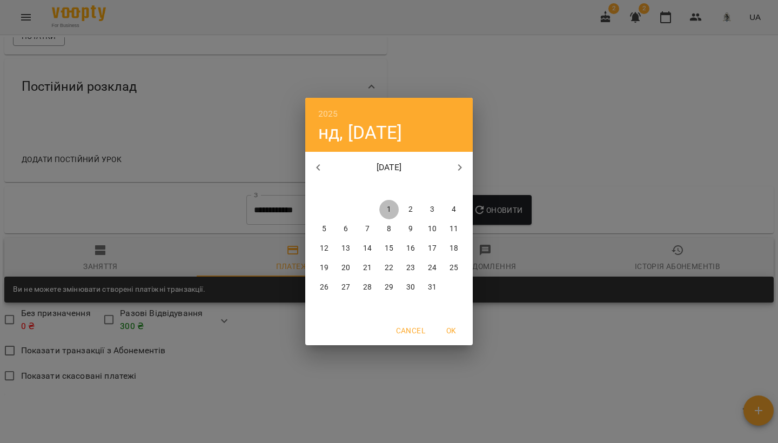
type input "**********"
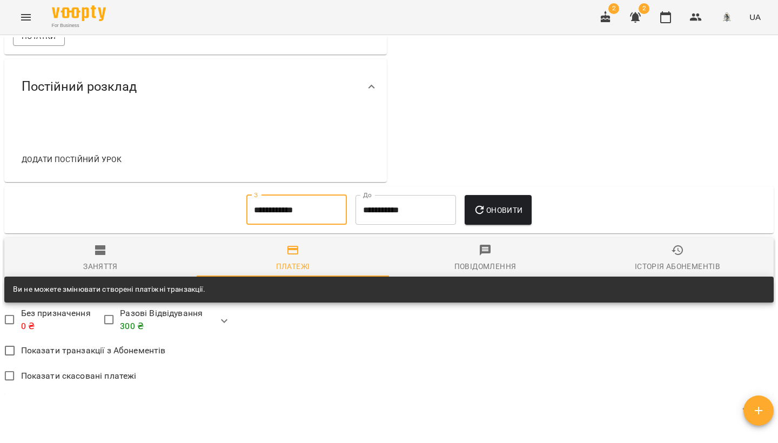
click at [522, 204] on span "Оновити" at bounding box center [497, 210] width 49 height 13
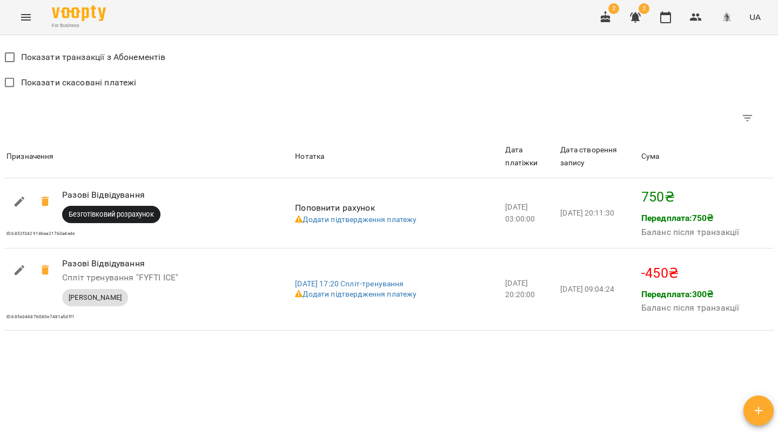
scroll to position [635, 0]
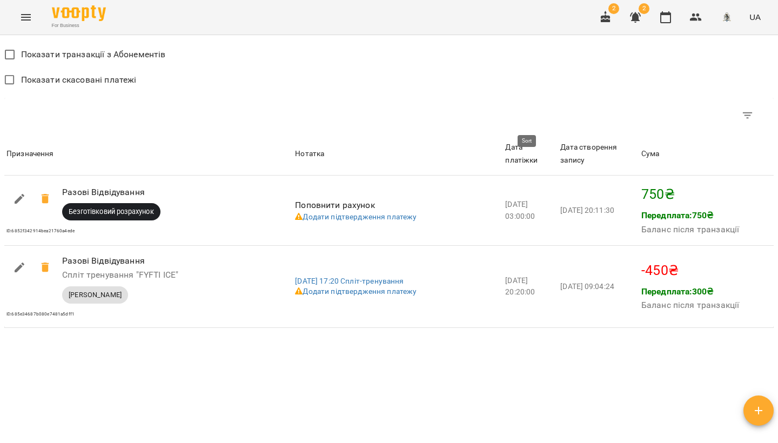
click at [542, 141] on div "Дата платіжки" at bounding box center [530, 153] width 51 height 25
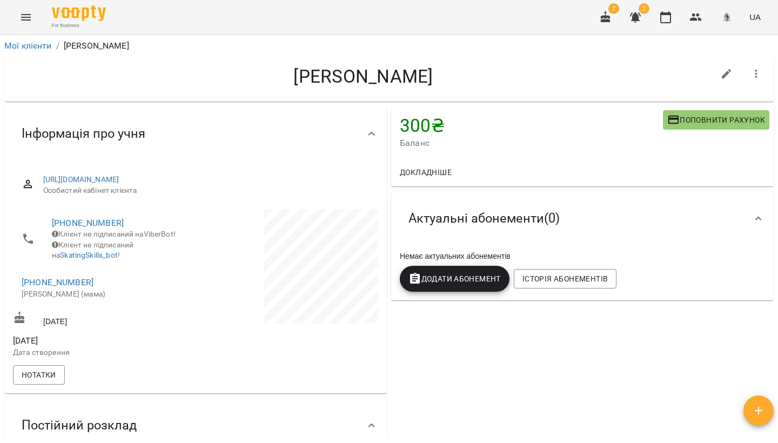
scroll to position [0, 0]
click at [612, 19] on icon "button" at bounding box center [605, 17] width 13 height 13
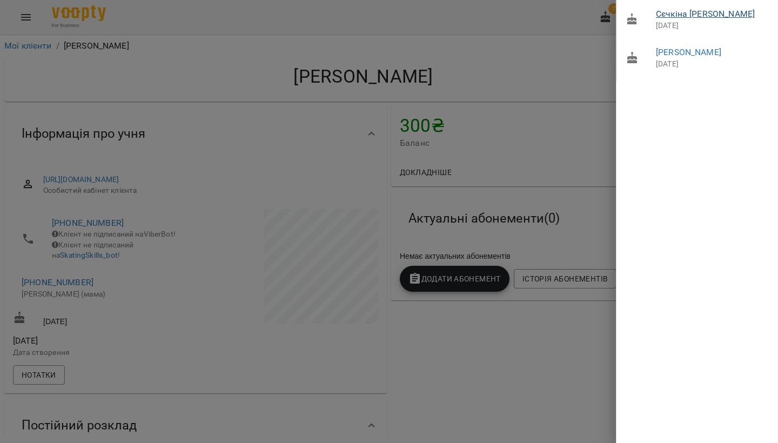
click at [677, 16] on link "Cєчкіна [PERSON_NAME]" at bounding box center [705, 14] width 99 height 10
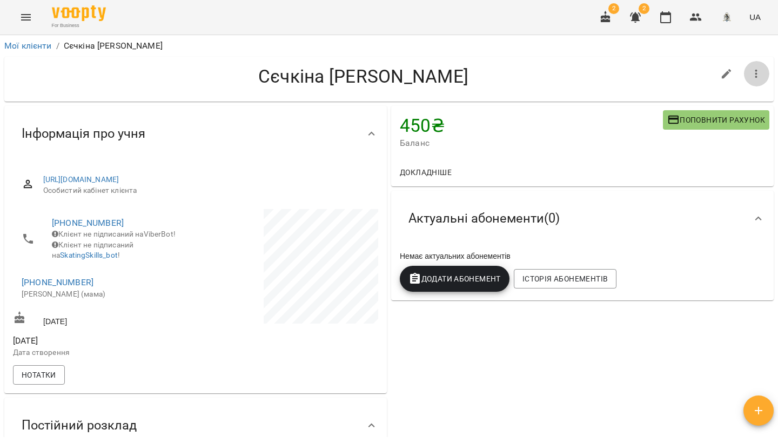
click at [759, 68] on icon "button" at bounding box center [756, 74] width 13 height 13
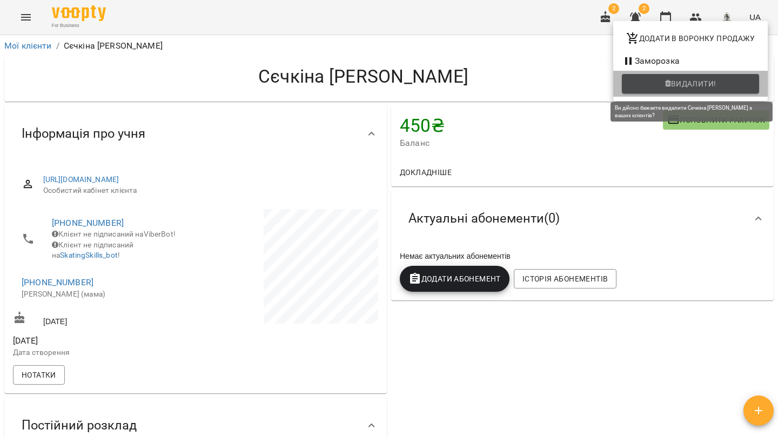
click at [702, 89] on span "Видалити!" at bounding box center [693, 83] width 45 height 13
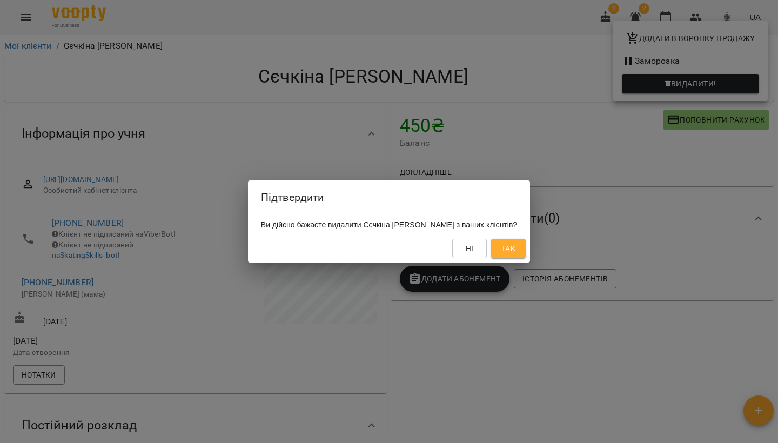
click at [501, 244] on span "Так" at bounding box center [508, 248] width 14 height 13
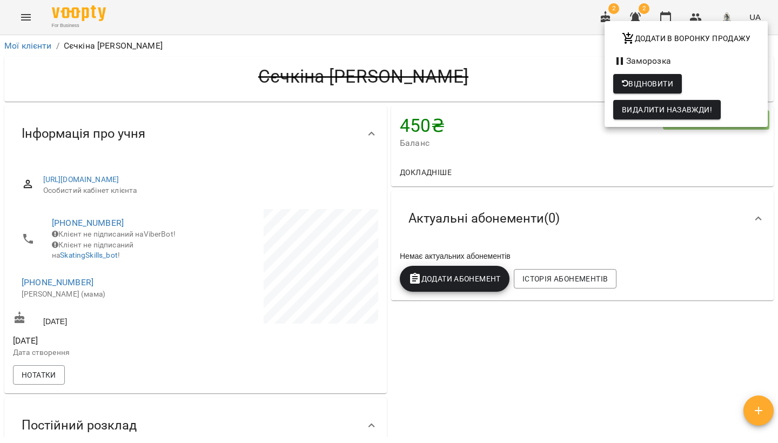
click at [662, 111] on span "Видалити назавжди!" at bounding box center [667, 109] width 90 height 13
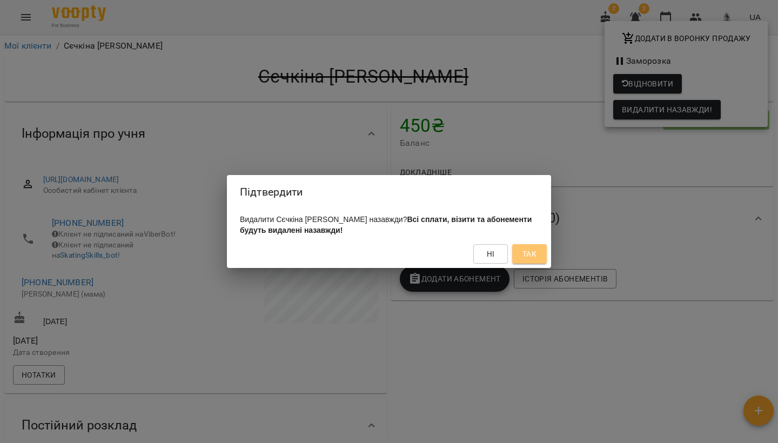
click at [534, 252] on span "Так" at bounding box center [529, 253] width 14 height 13
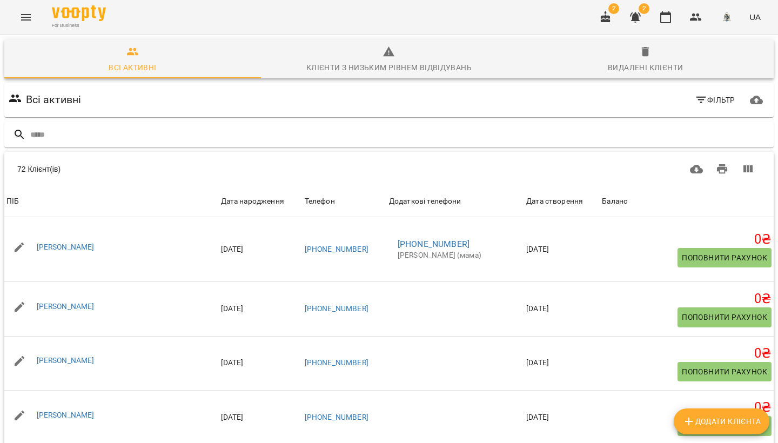
click at [612, 17] on icon "button" at bounding box center [605, 17] width 13 height 13
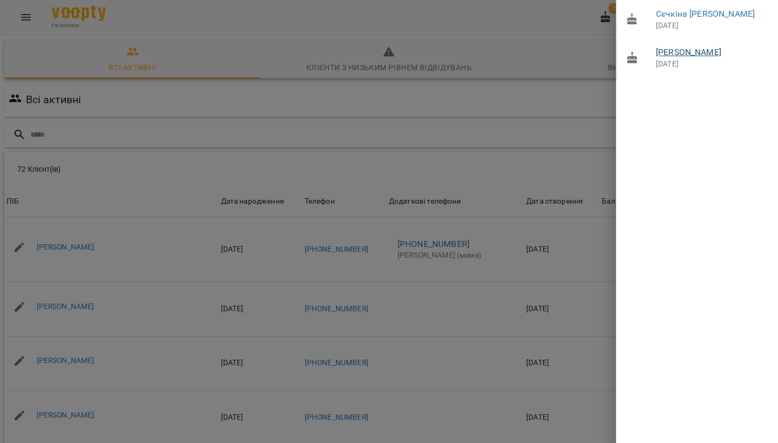
click at [666, 55] on link "[PERSON_NAME]" at bounding box center [688, 52] width 65 height 10
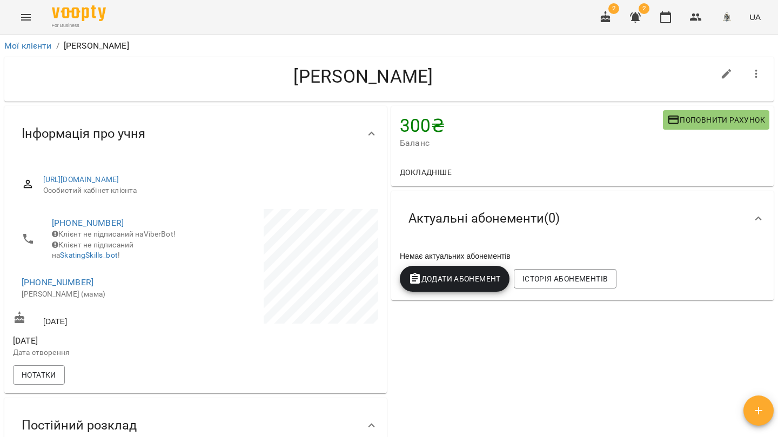
scroll to position [3, 0]
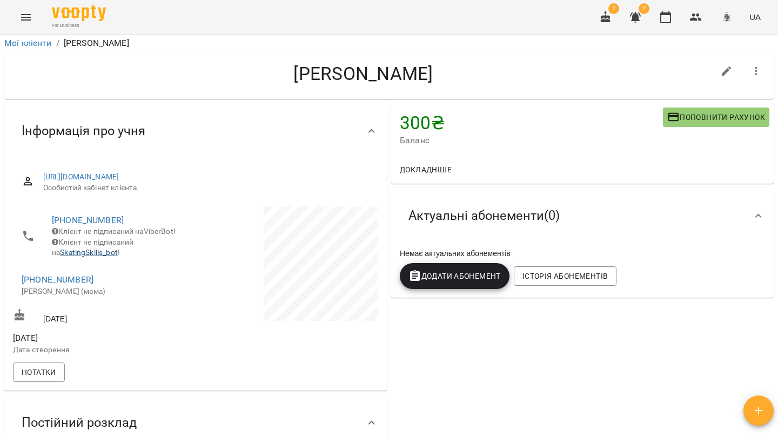
click at [93, 254] on link "SkatingSkills_bot" at bounding box center [89, 252] width 58 height 9
